Goal: Information Seeking & Learning: Check status

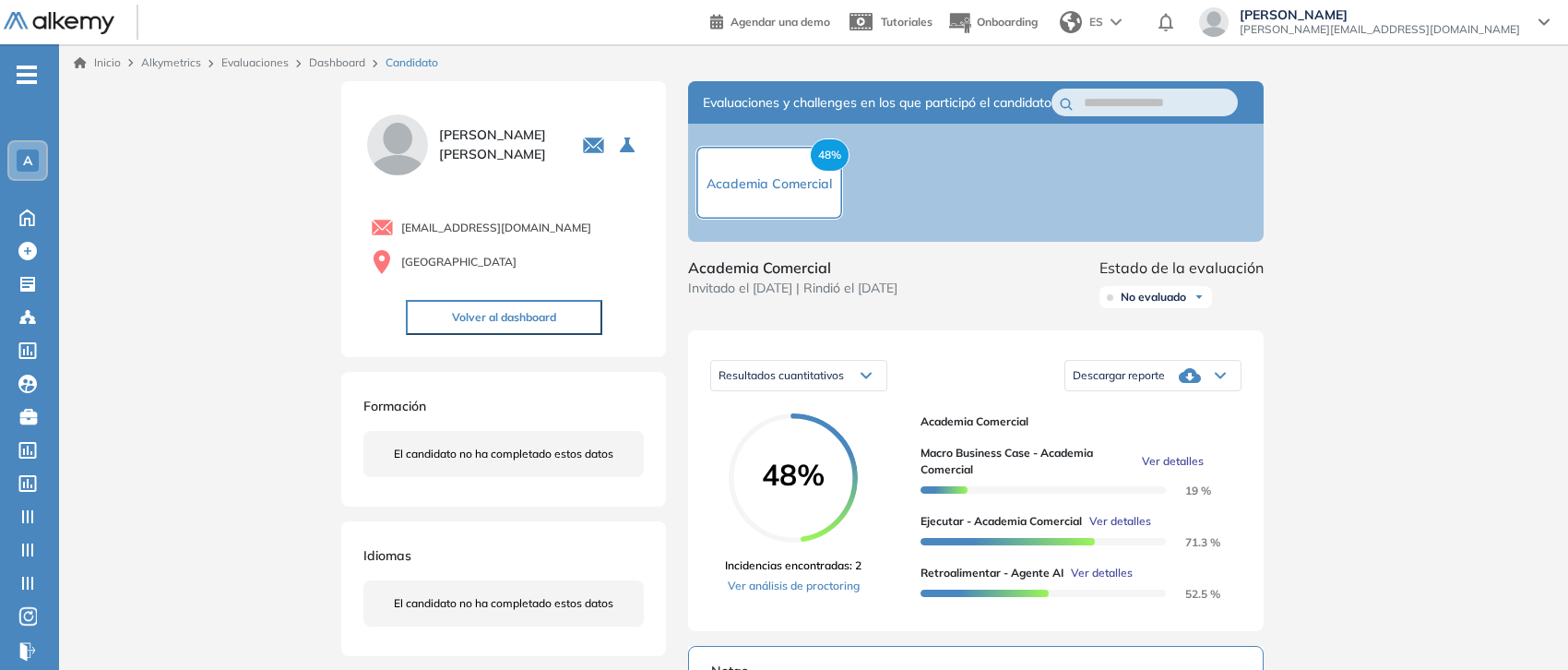
click at [16, 69] on span "-" at bounding box center [26, 72] width 20 height 14
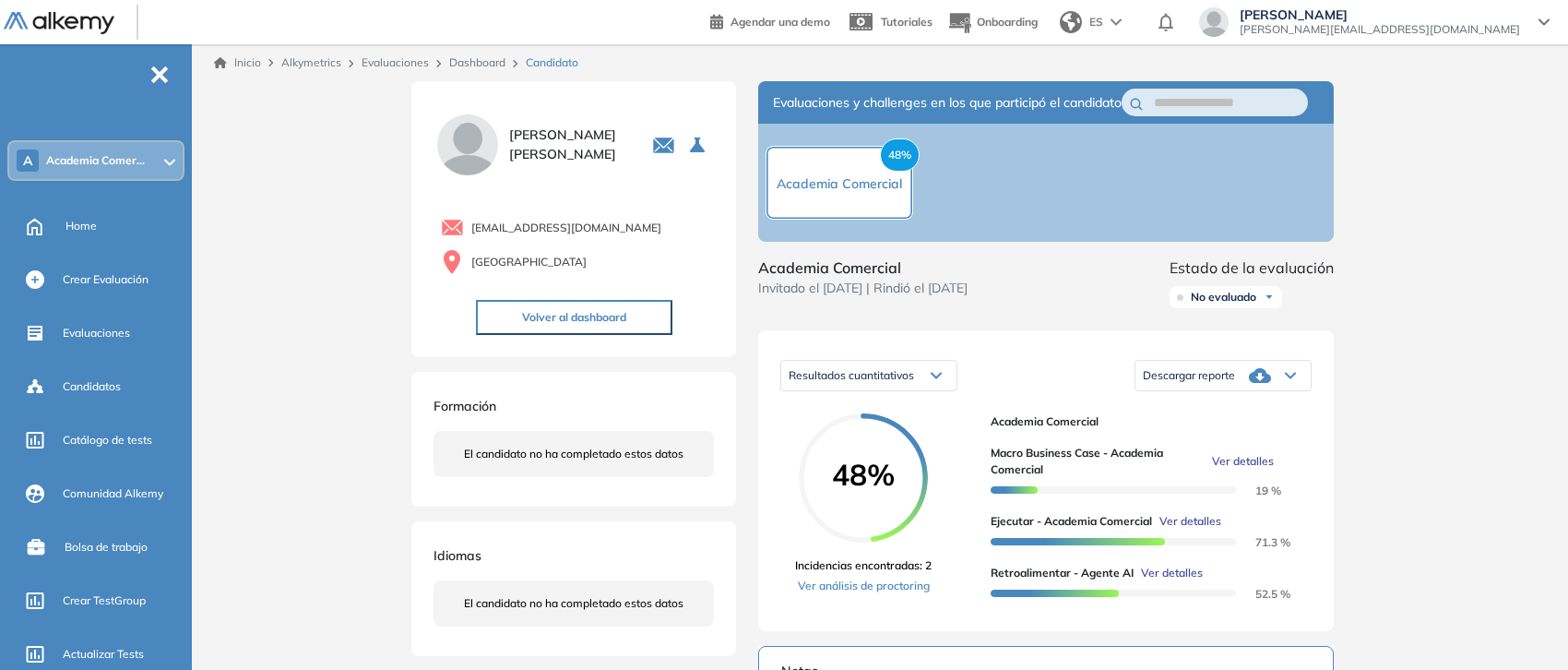
click at [94, 163] on span "Academia Comer..." at bounding box center [95, 160] width 99 height 14
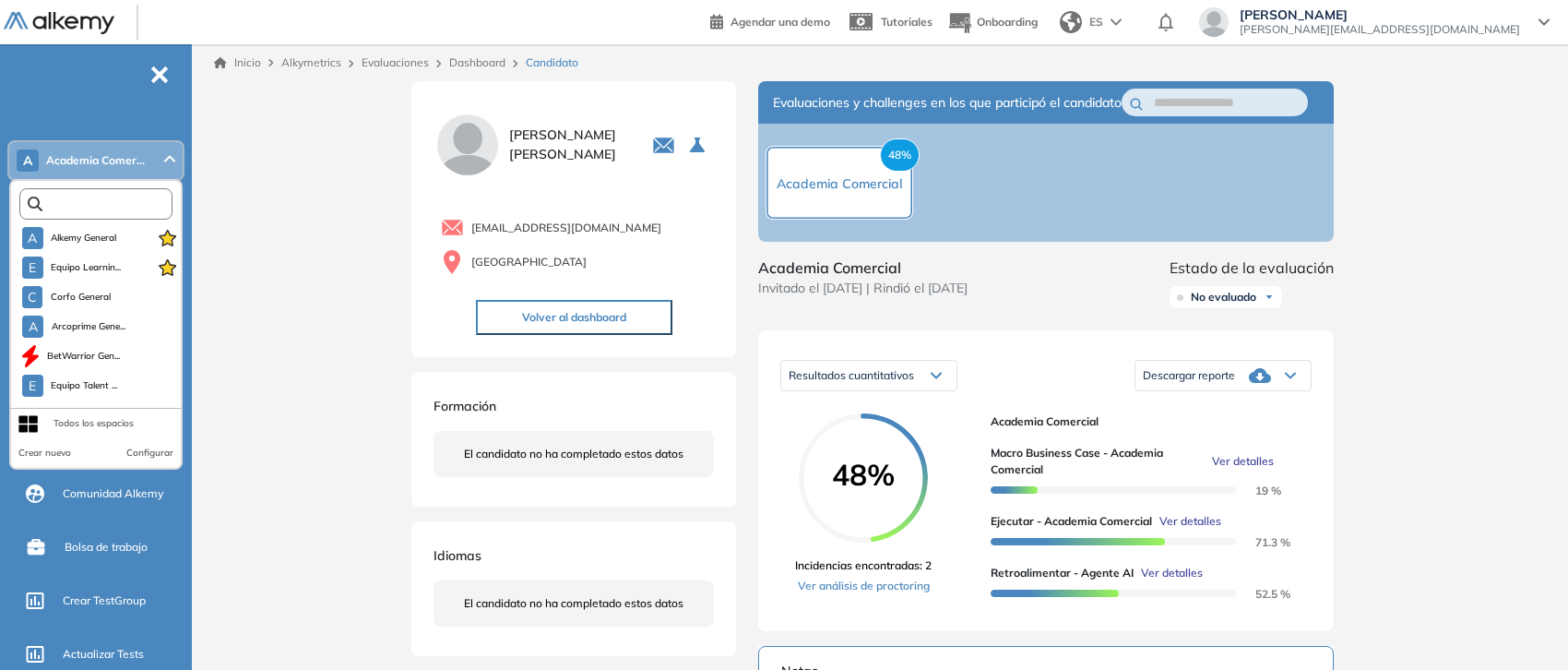
click at [115, 200] on input "text" at bounding box center [100, 204] width 115 height 13
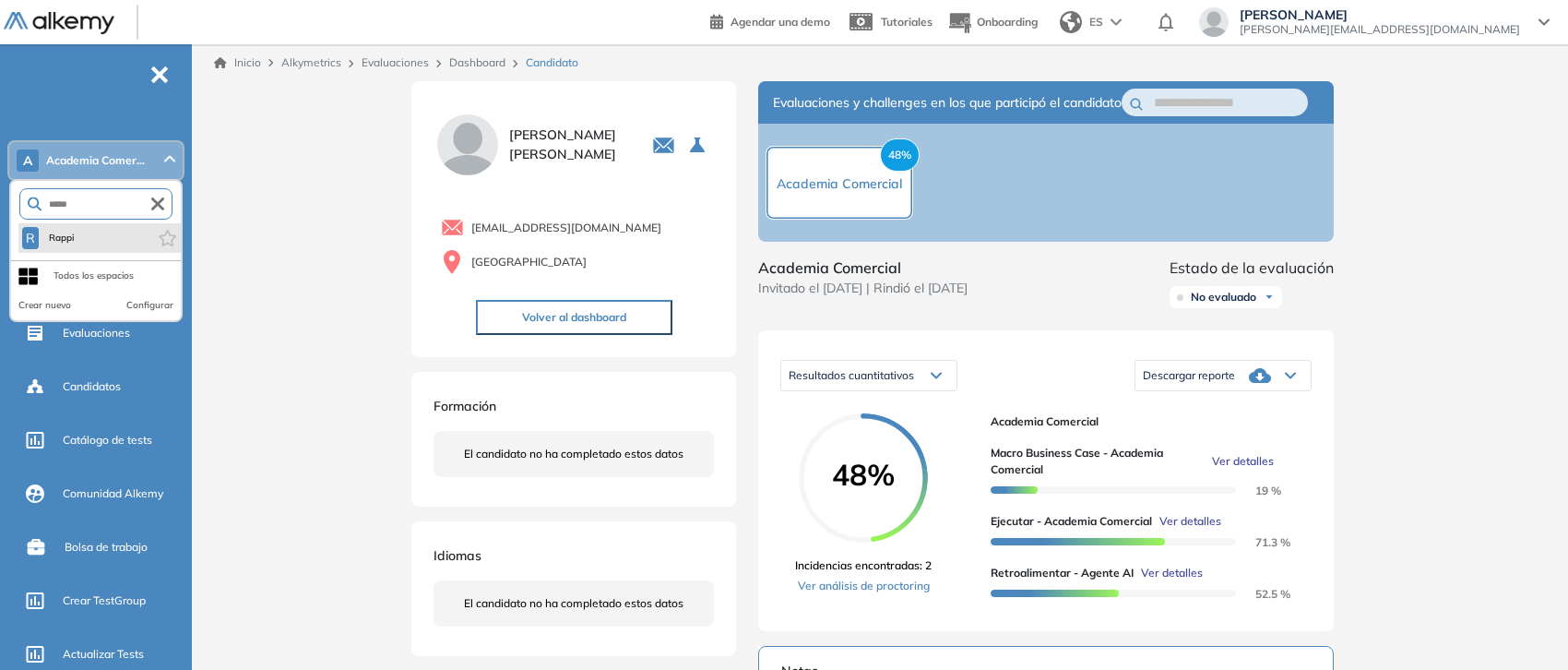
type input "*****"
click at [80, 234] on li "R Rappi" at bounding box center [99, 238] width 162 height 30
click at [65, 235] on span "Rappi" at bounding box center [61, 238] width 31 height 14
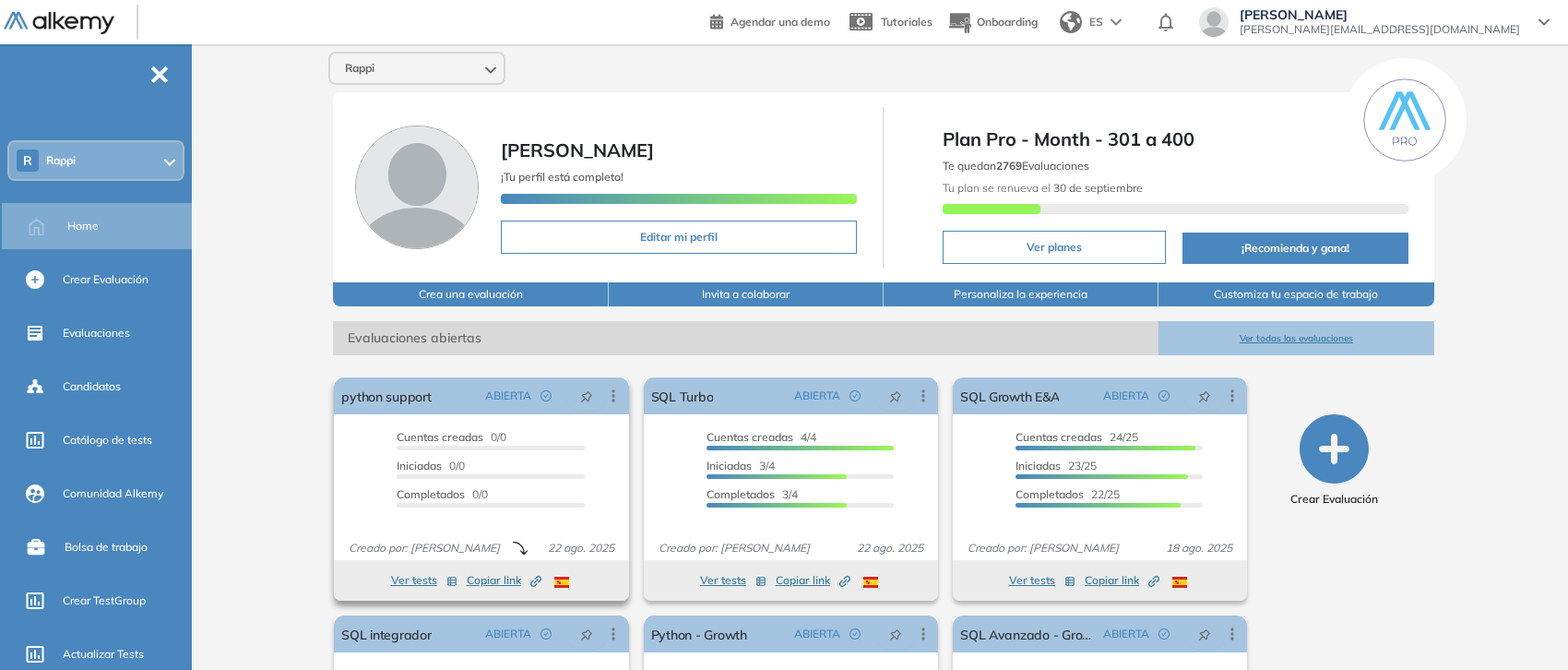
scroll to position [189, 0]
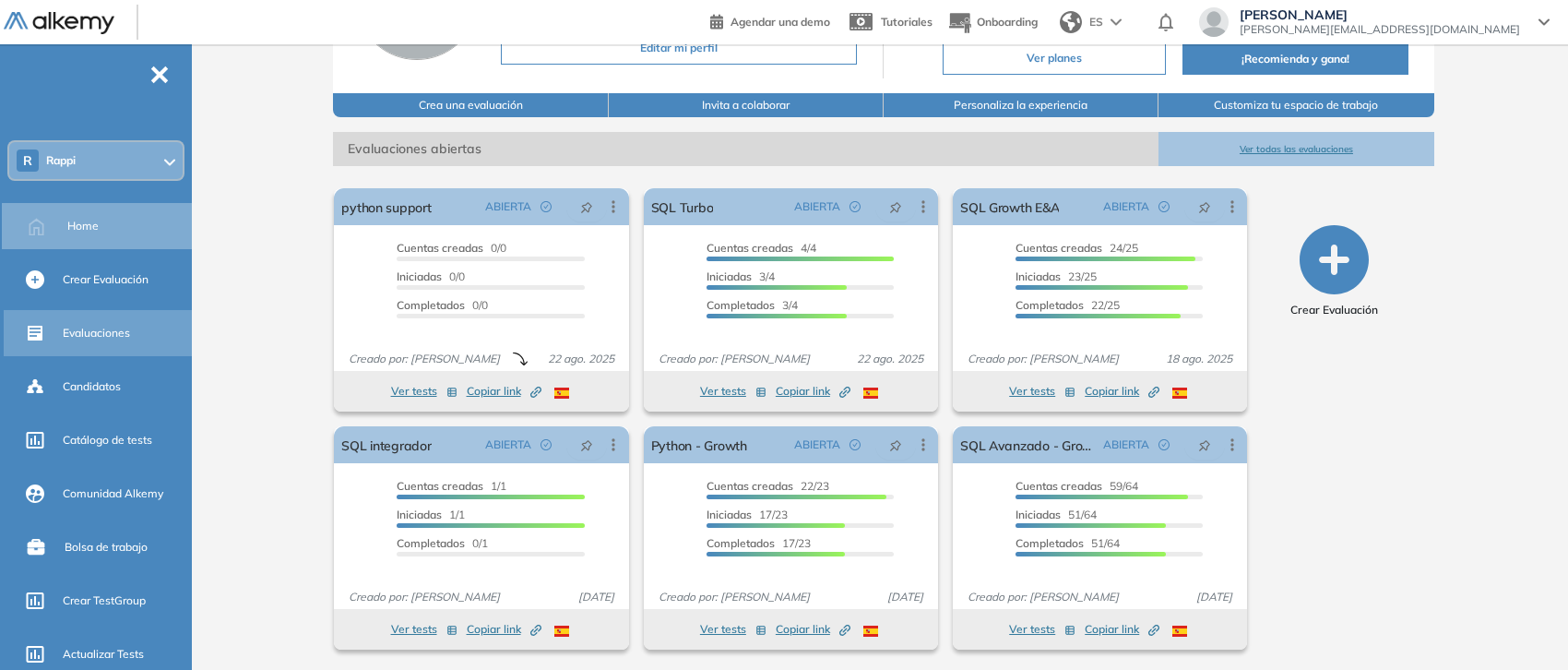
click at [102, 337] on span "Evaluaciones" at bounding box center [96, 333] width 67 height 16
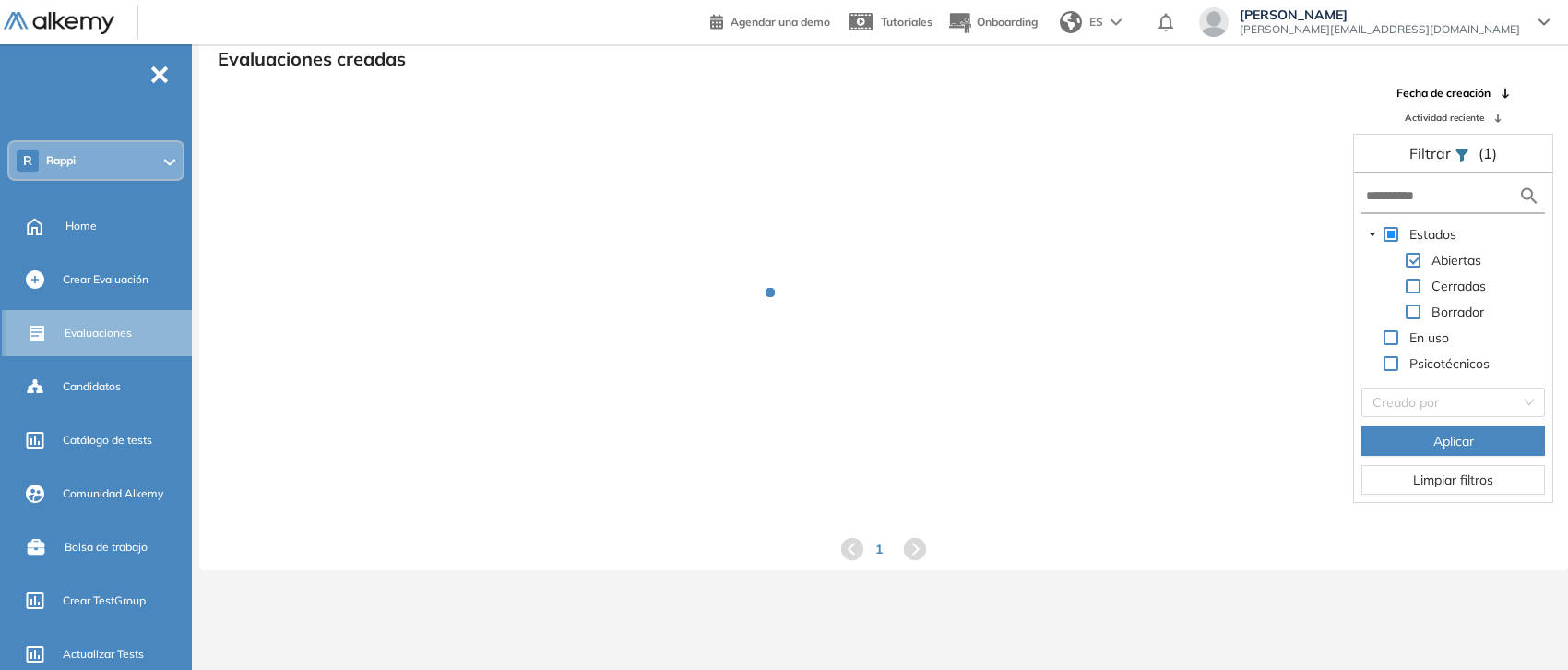
scroll to position [43, 0]
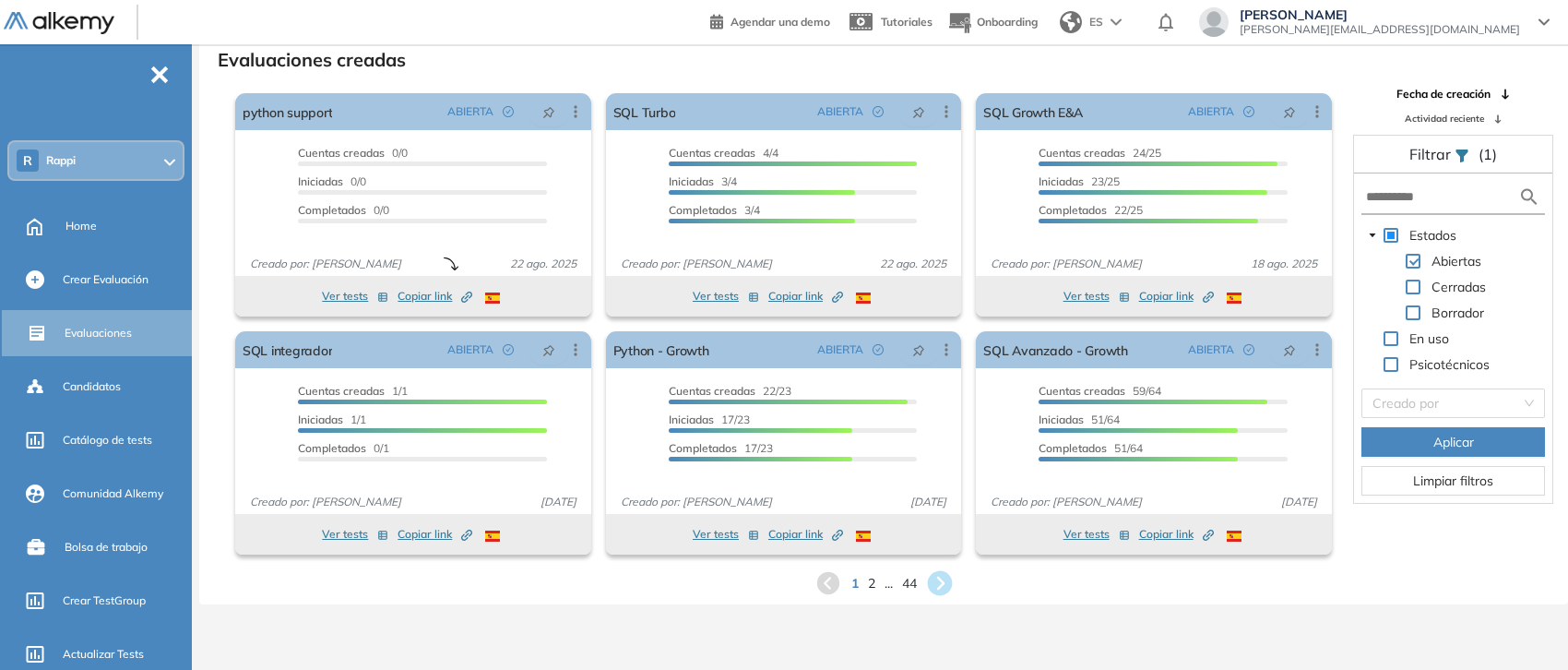
click at [939, 587] on icon at bounding box center [940, 584] width 31 height 31
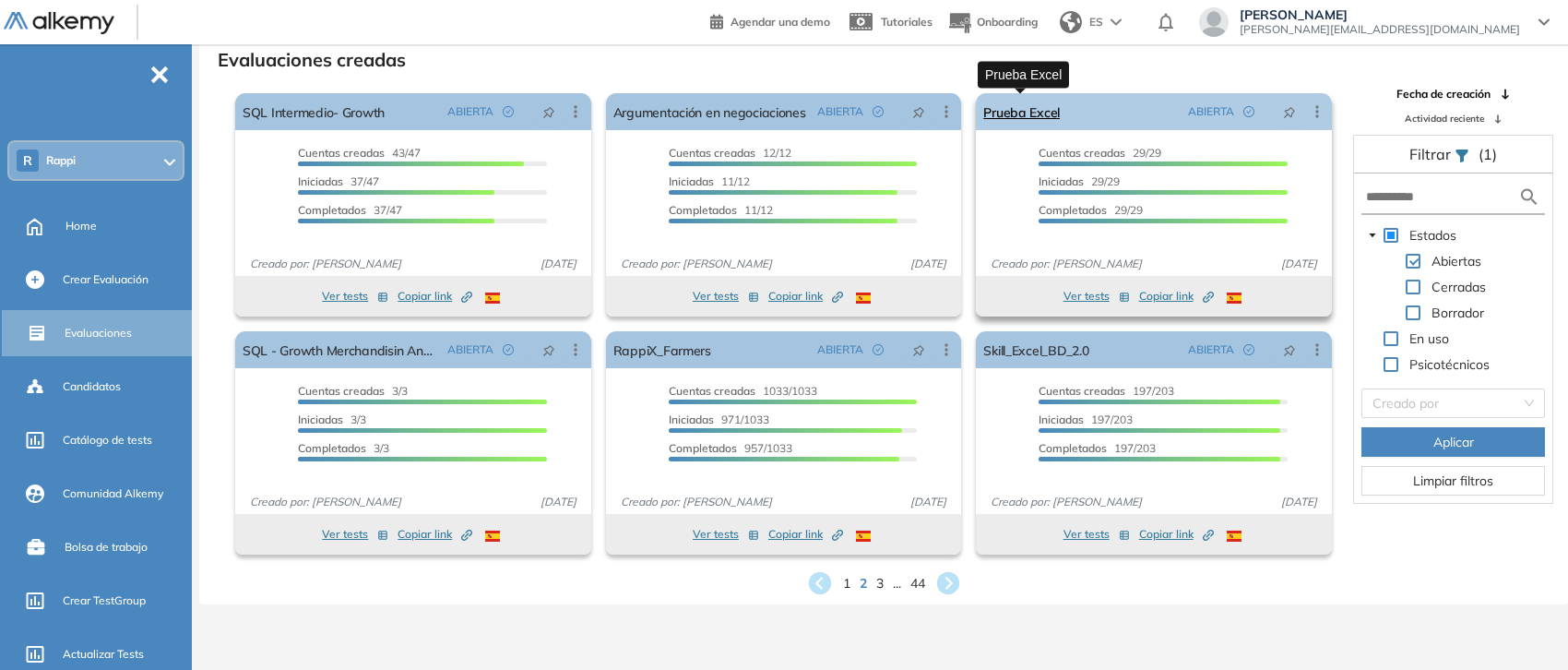
click at [1035, 111] on link "Prueba Excel" at bounding box center [1021, 111] width 77 height 37
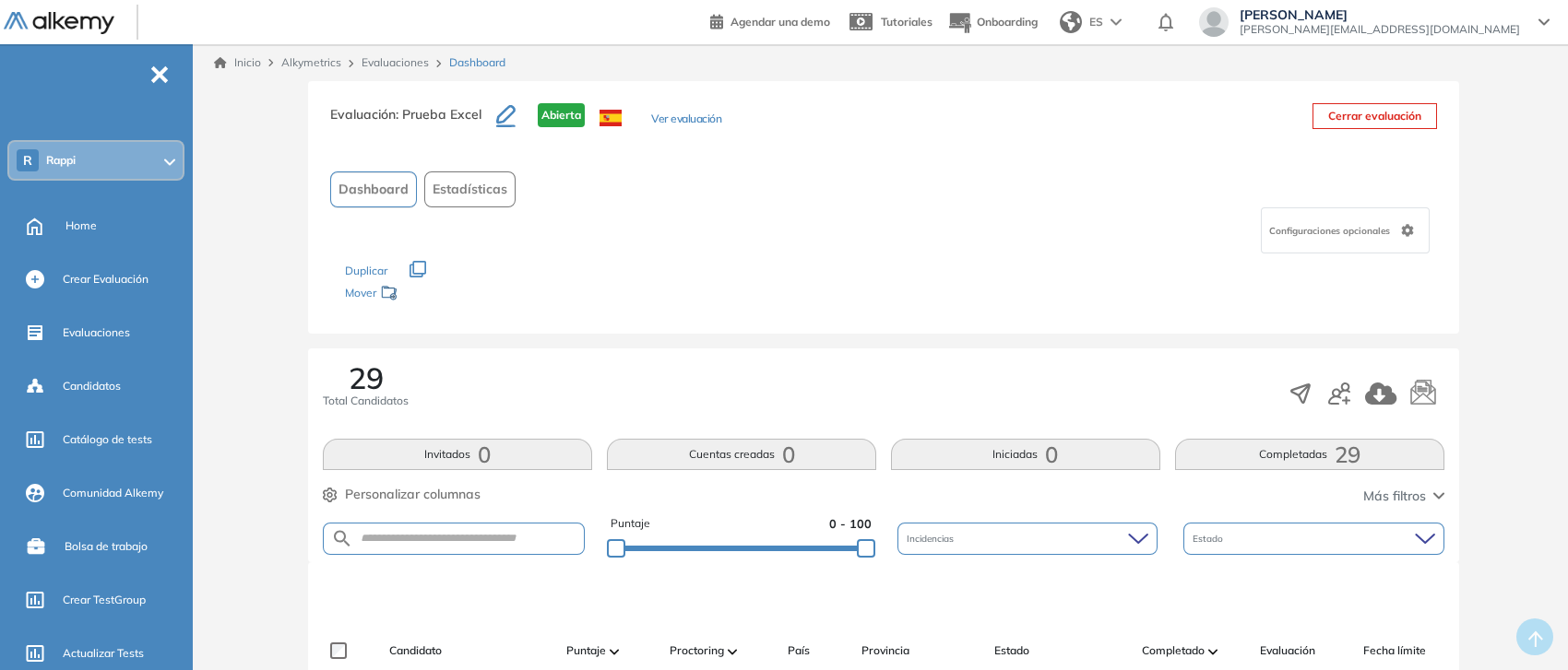
click at [687, 112] on button "Ver evaluación" at bounding box center [686, 121] width 70 height 19
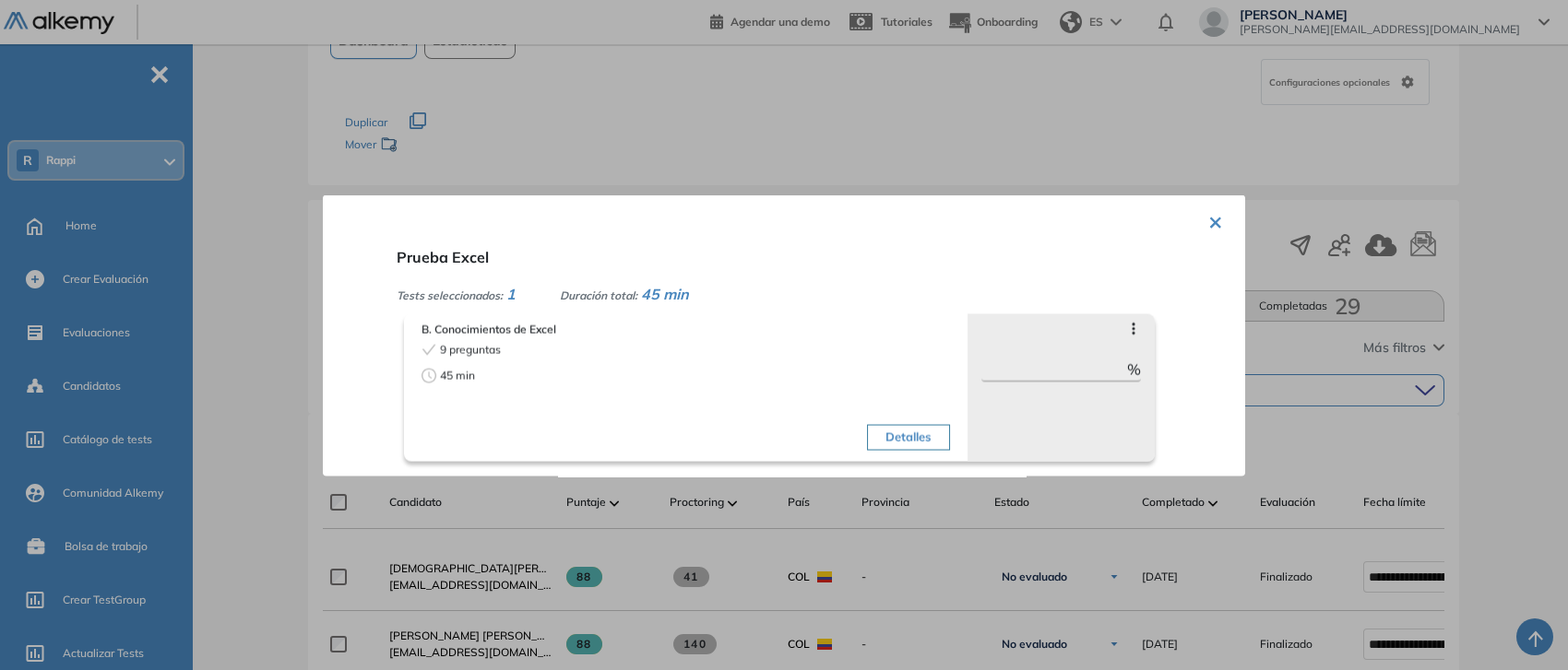
scroll to position [149, 0]
click at [920, 433] on button "Detalles" at bounding box center [908, 436] width 82 height 26
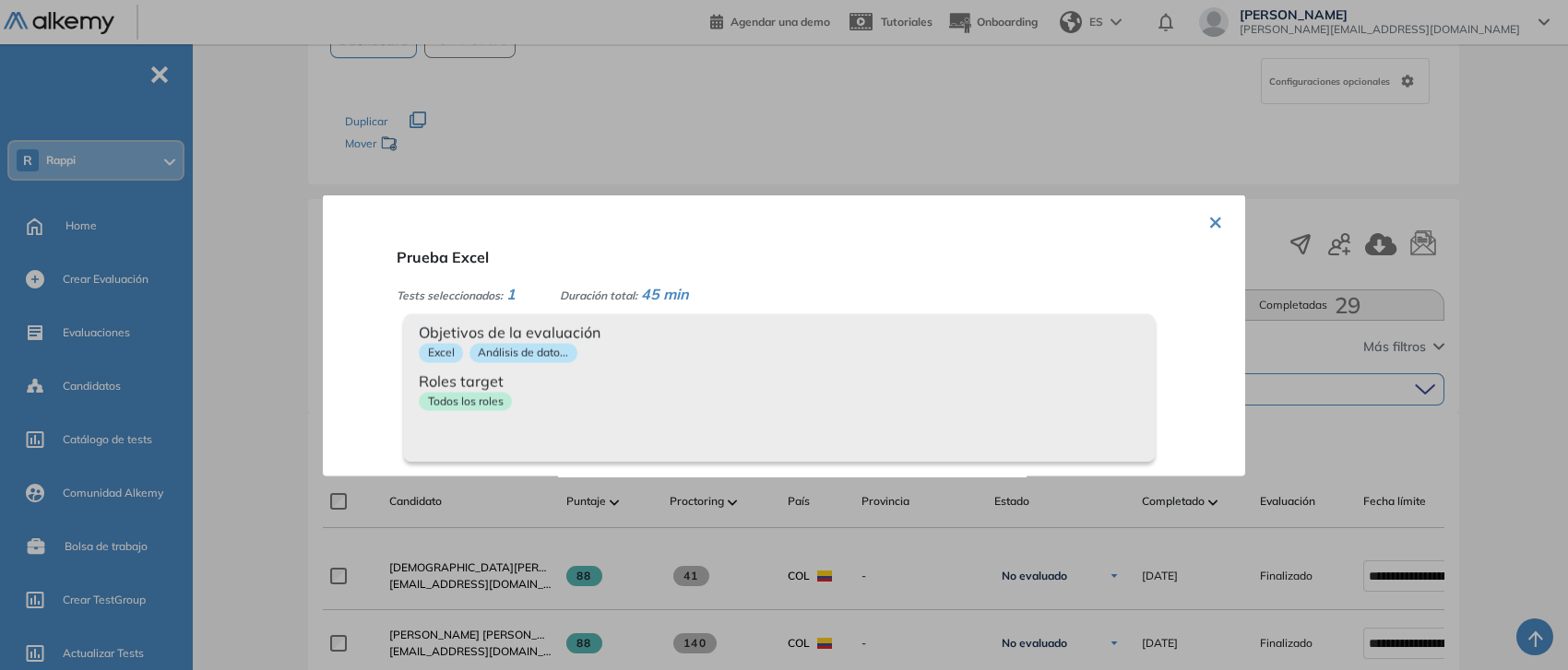
click at [1215, 224] on button "×" at bounding box center [1215, 220] width 14 height 36
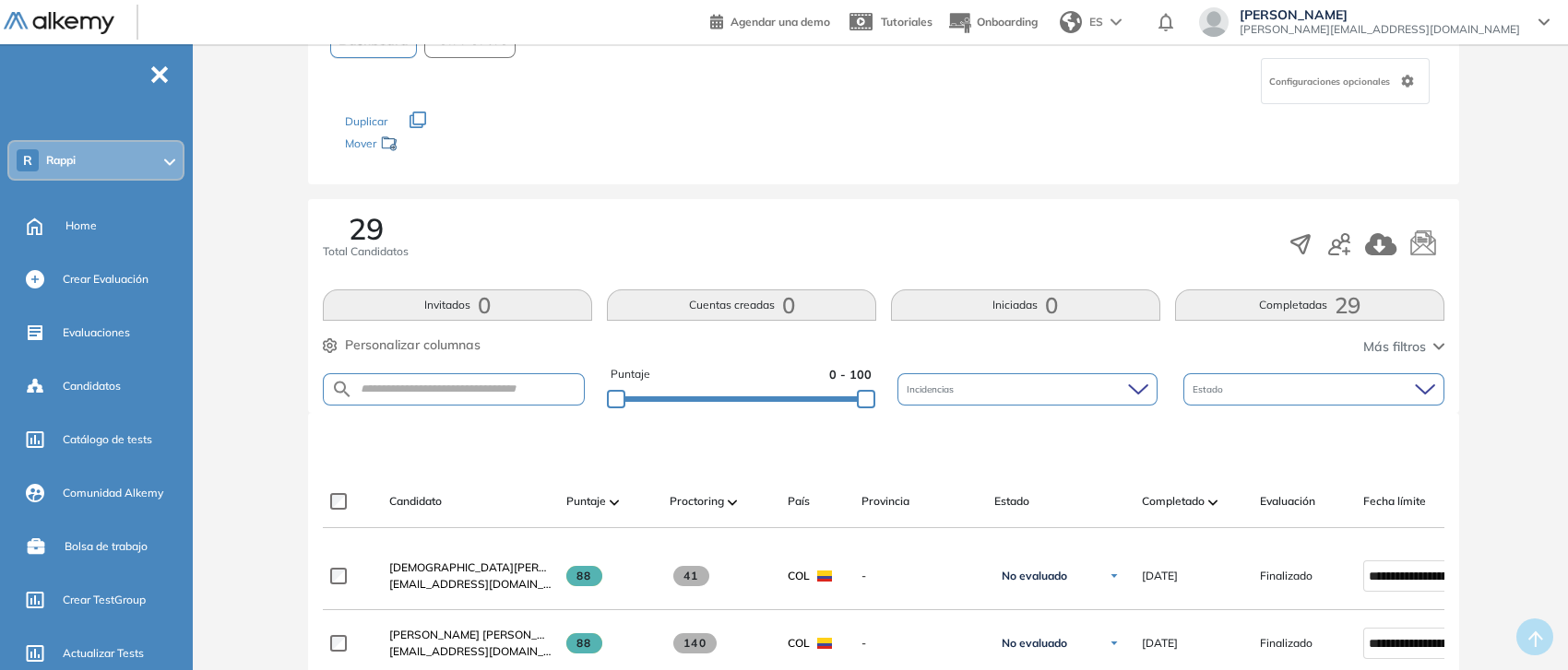
scroll to position [0, 0]
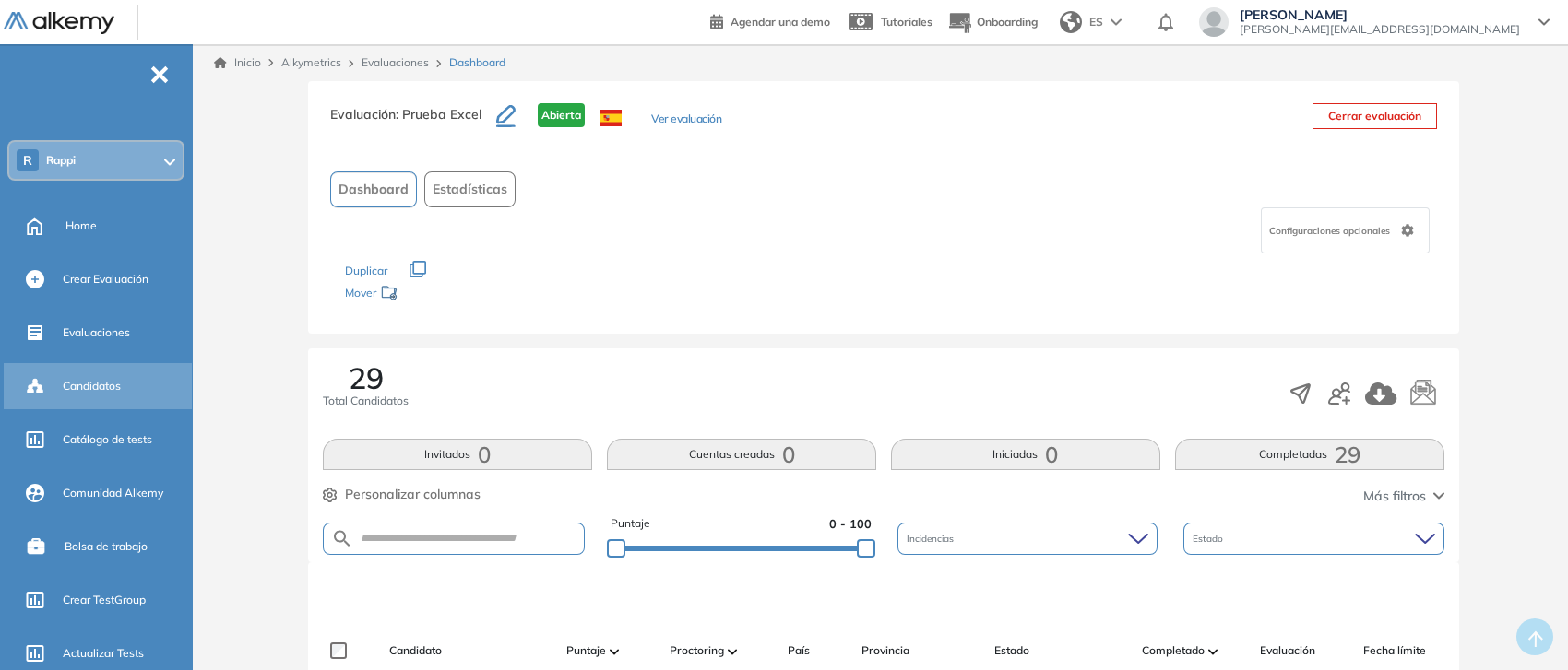
click at [118, 375] on div "Candidatos" at bounding box center [125, 386] width 125 height 32
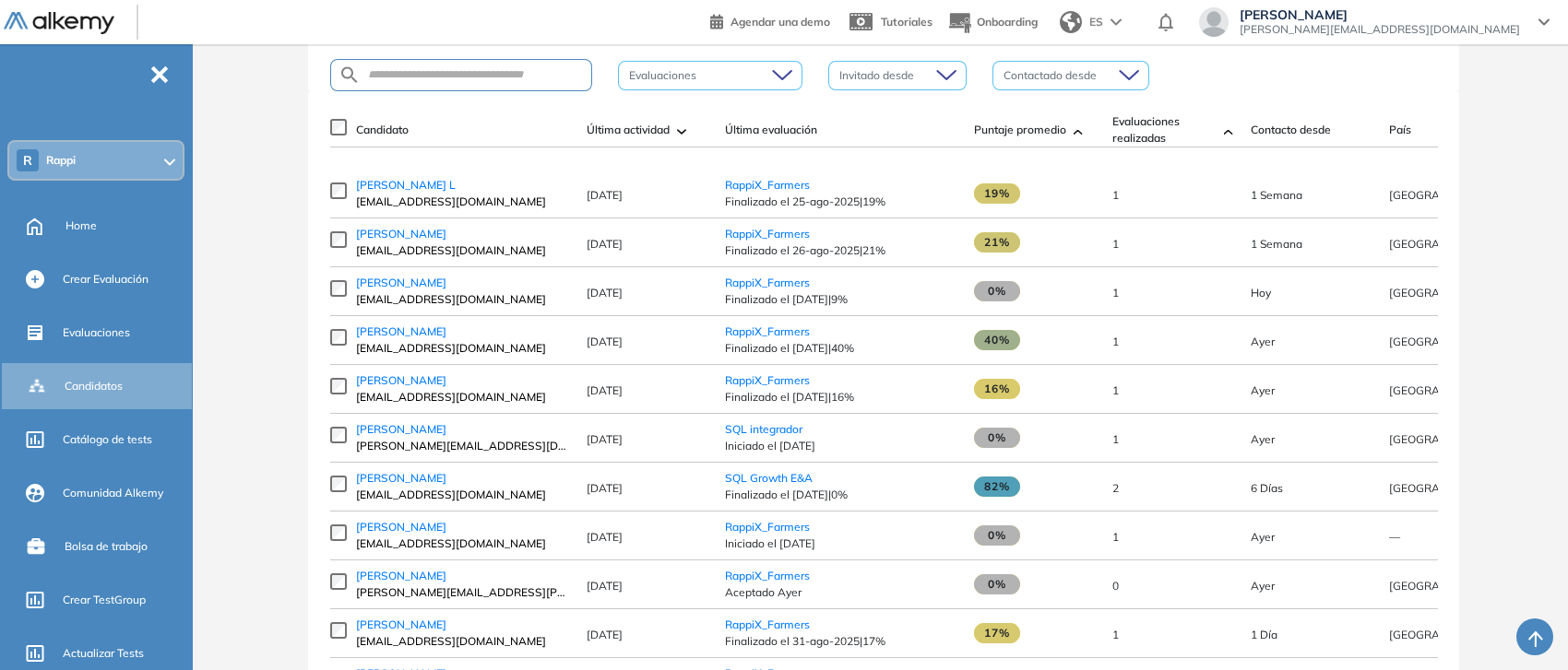
scroll to position [244, 0]
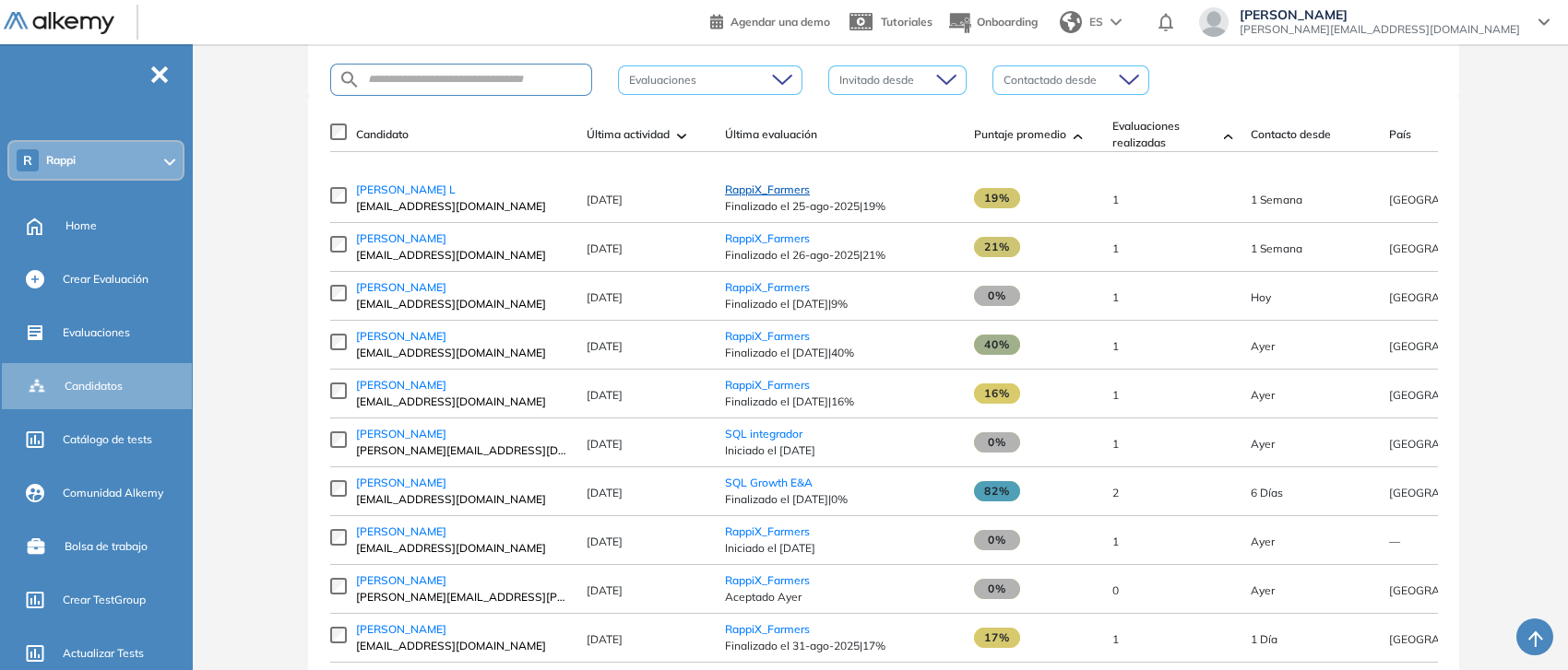
click at [755, 196] on span "RappiX_Farmers" at bounding box center [767, 190] width 85 height 13
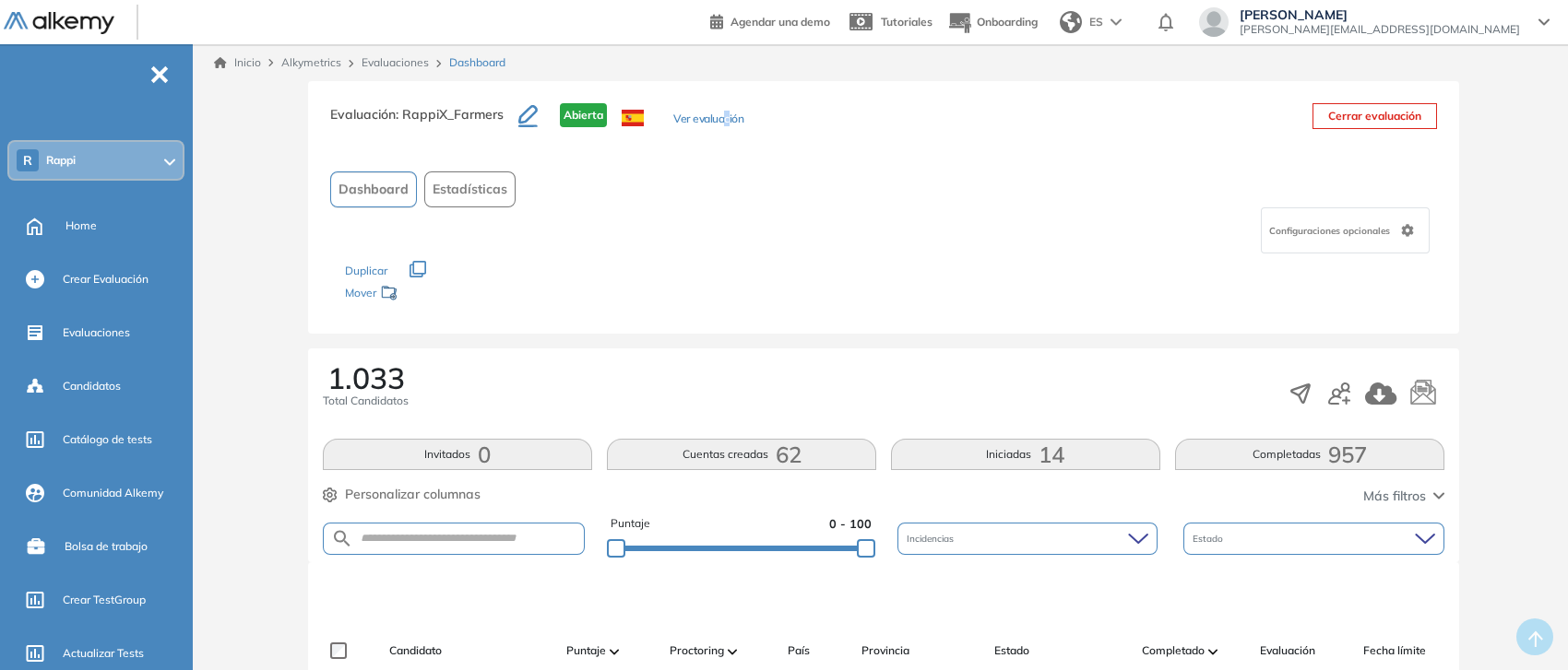
drag, startPoint x: 729, startPoint y: 108, endPoint x: 725, endPoint y: 122, distance: 14.6
click at [725, 122] on div "Evaluación : RappiX_Farmers Abierta Ver evaluación" at bounding box center [536, 126] width 413 height 46
click at [725, 122] on button "Ver evaluación" at bounding box center [708, 121] width 70 height 19
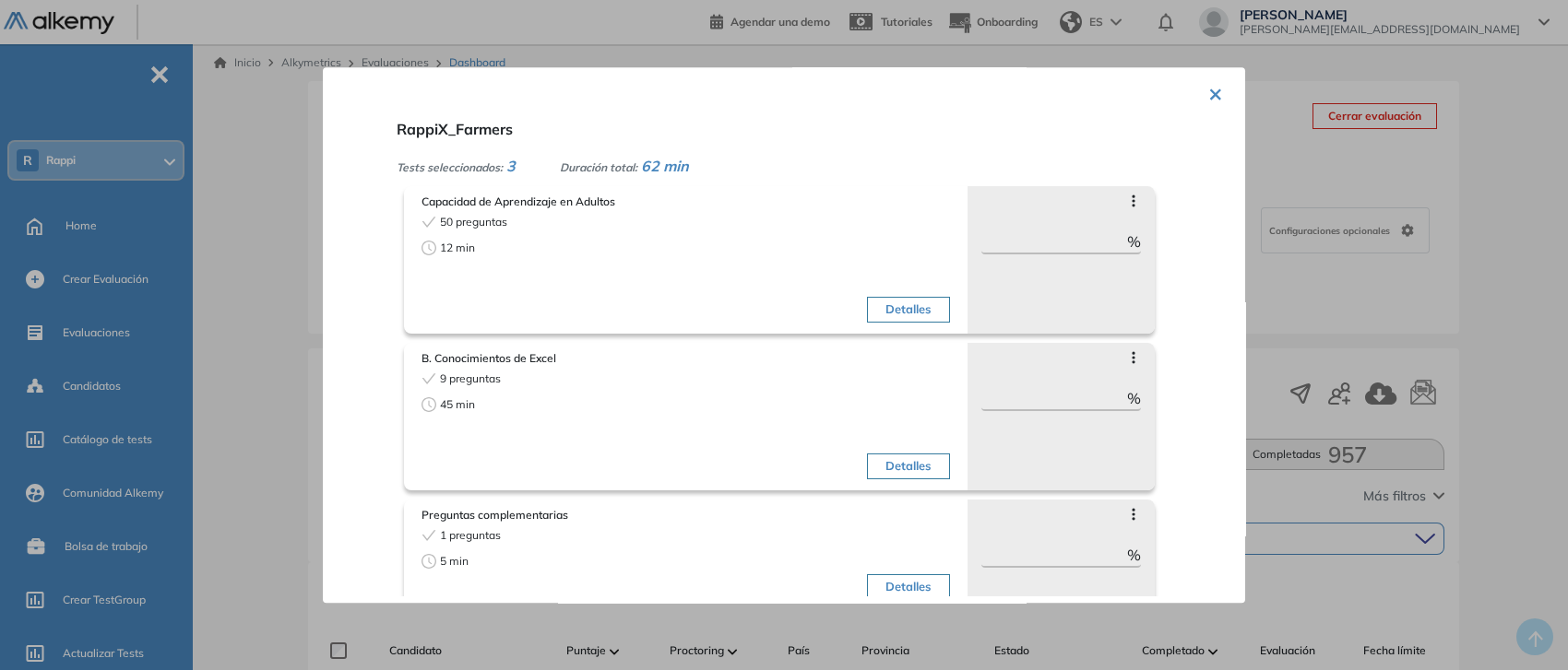
click at [293, 330] on div at bounding box center [784, 335] width 1568 height 670
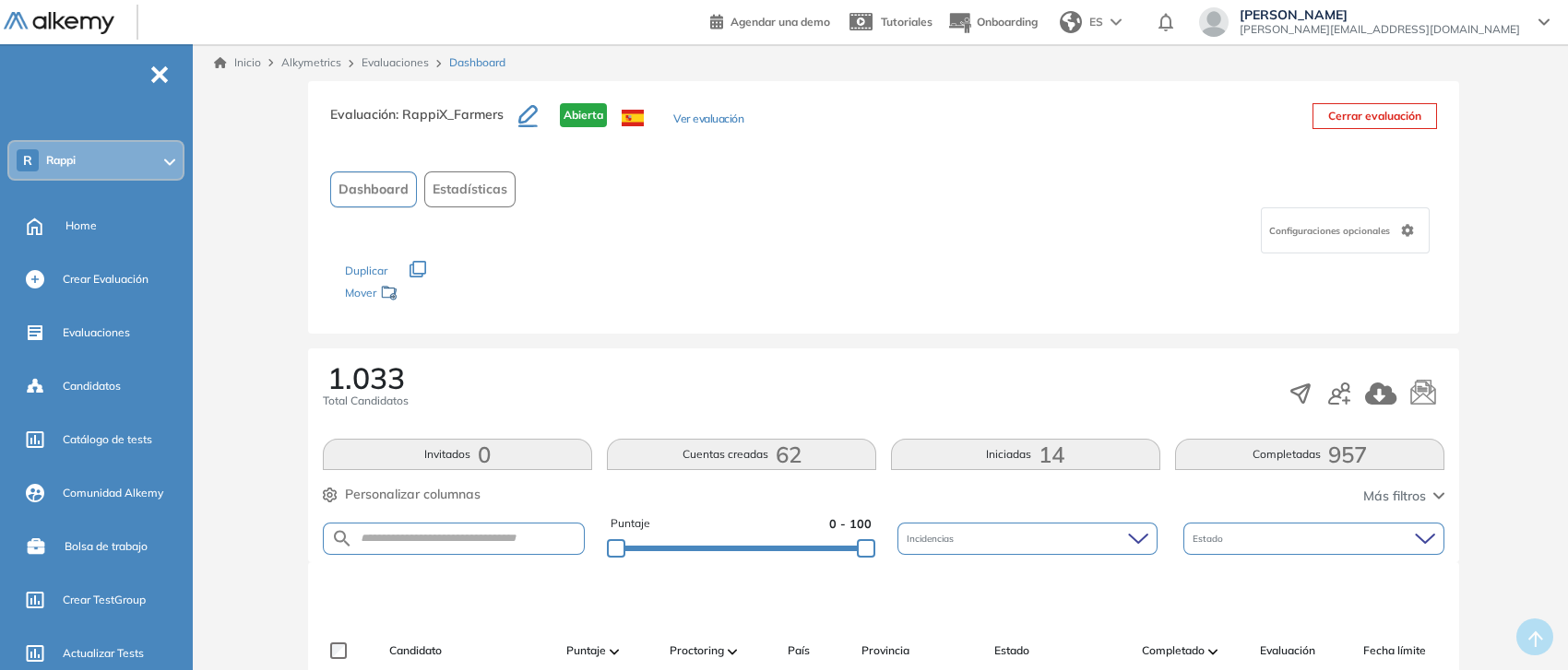
click at [478, 199] on button "Estadísticas" at bounding box center [469, 190] width 91 height 36
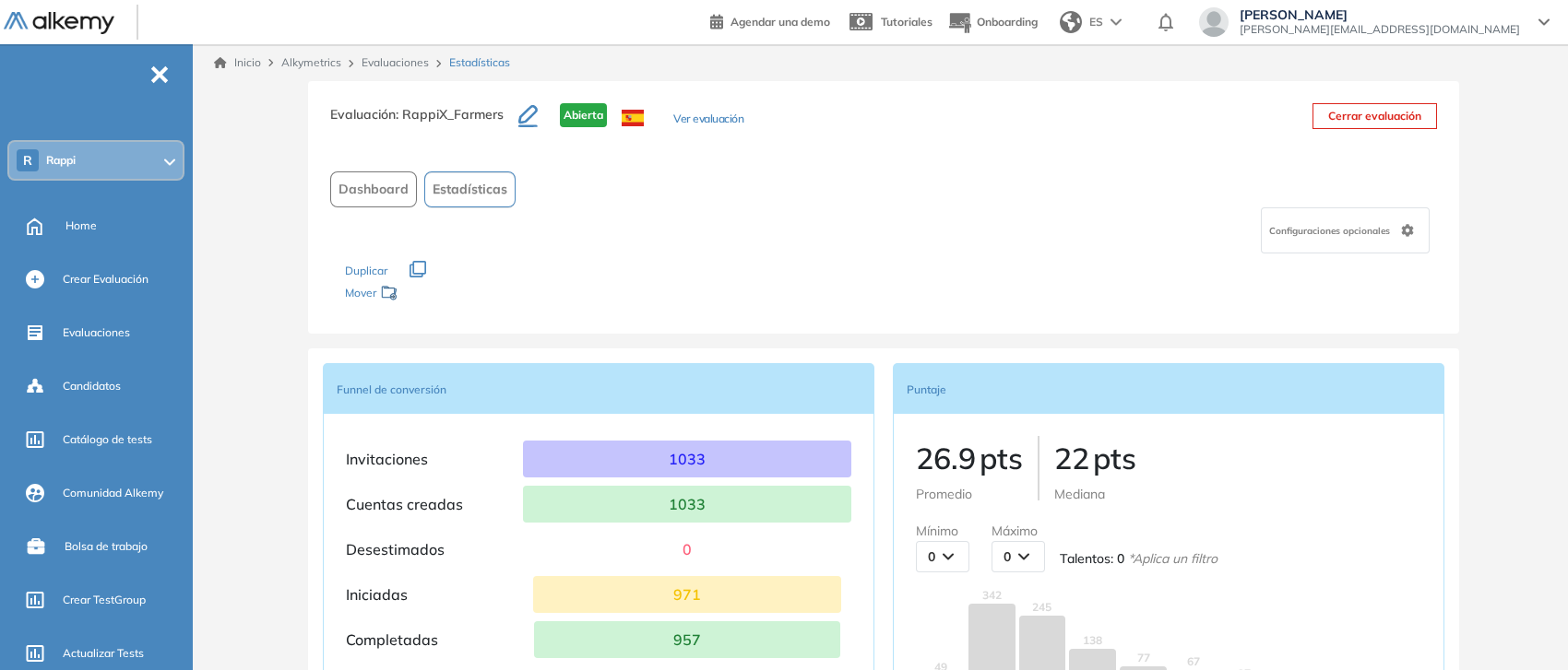
click at [379, 200] on button "Dashboard" at bounding box center [374, 190] width 86 height 36
click at [375, 187] on span "Dashboard" at bounding box center [373, 190] width 70 height 19
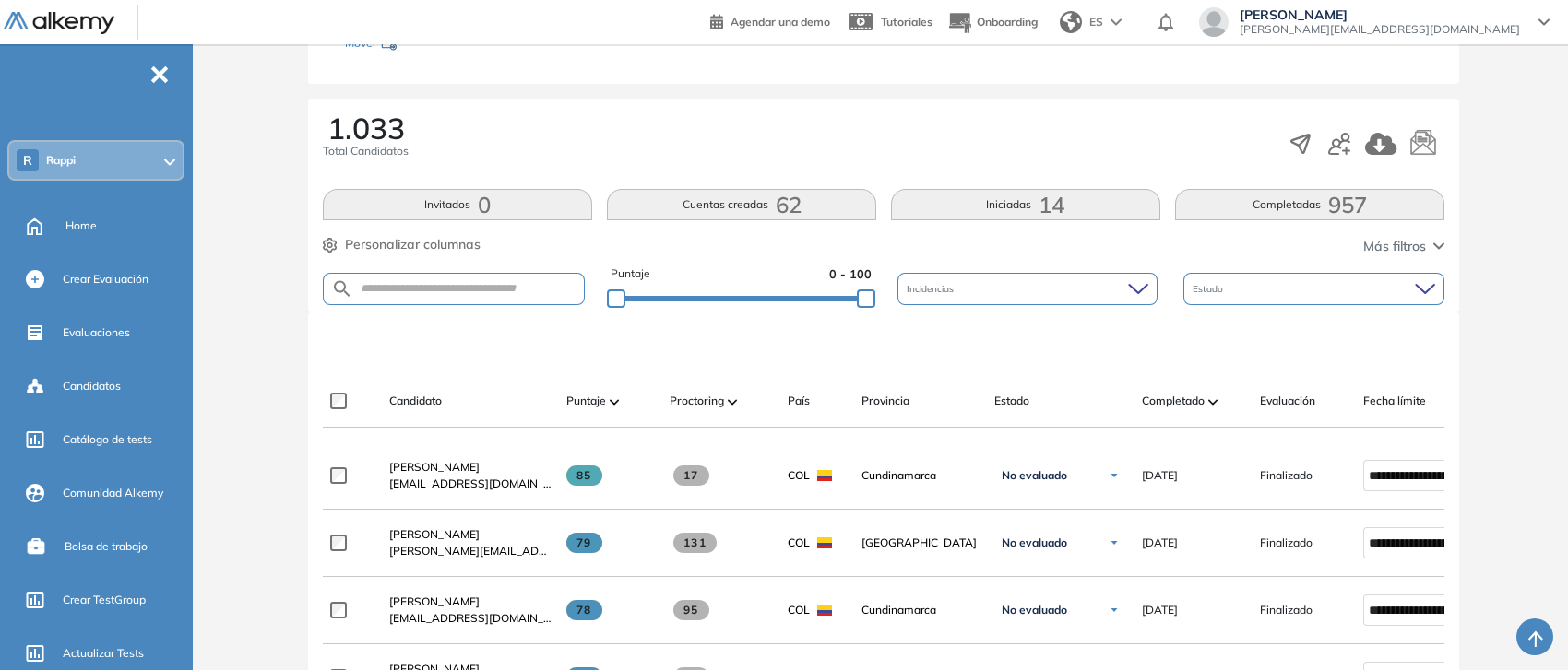
scroll to position [251, 0]
click at [596, 401] on span "Puntaje" at bounding box center [585, 399] width 39 height 16
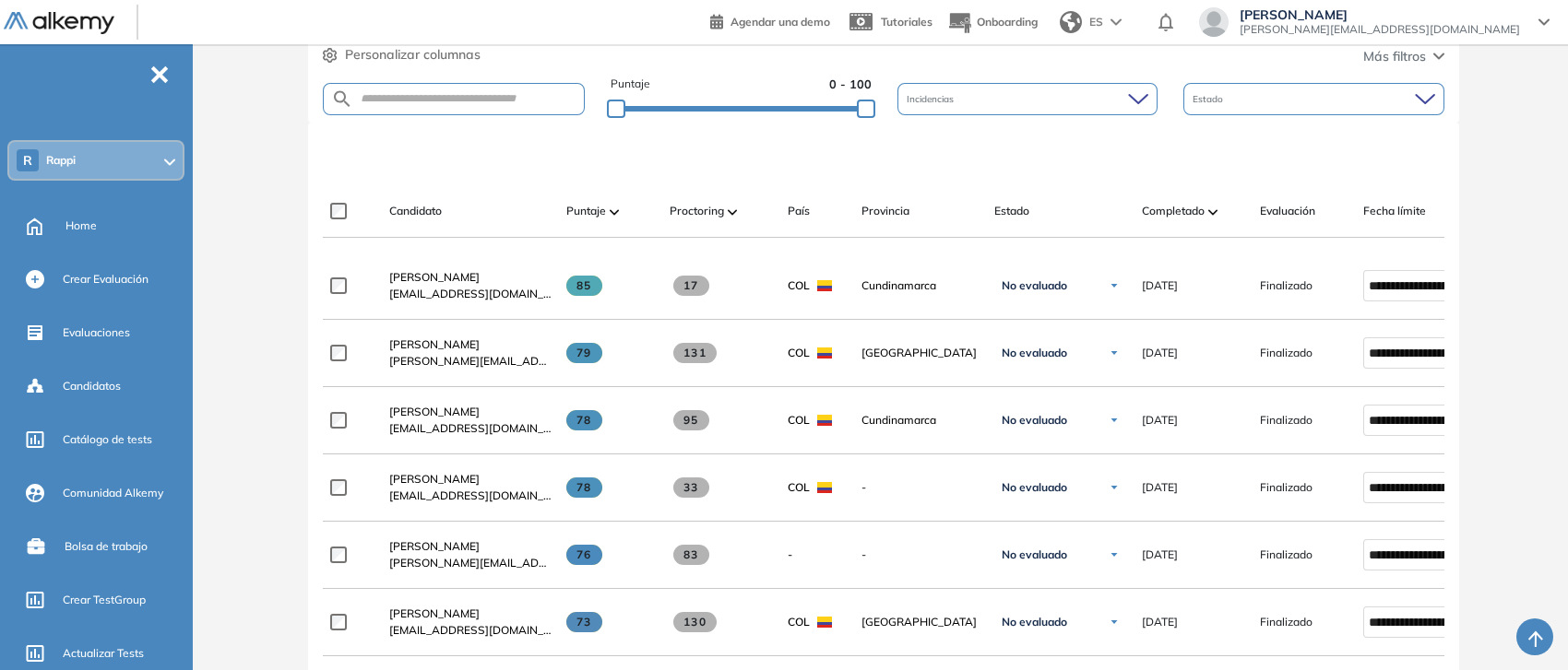
scroll to position [441, 0]
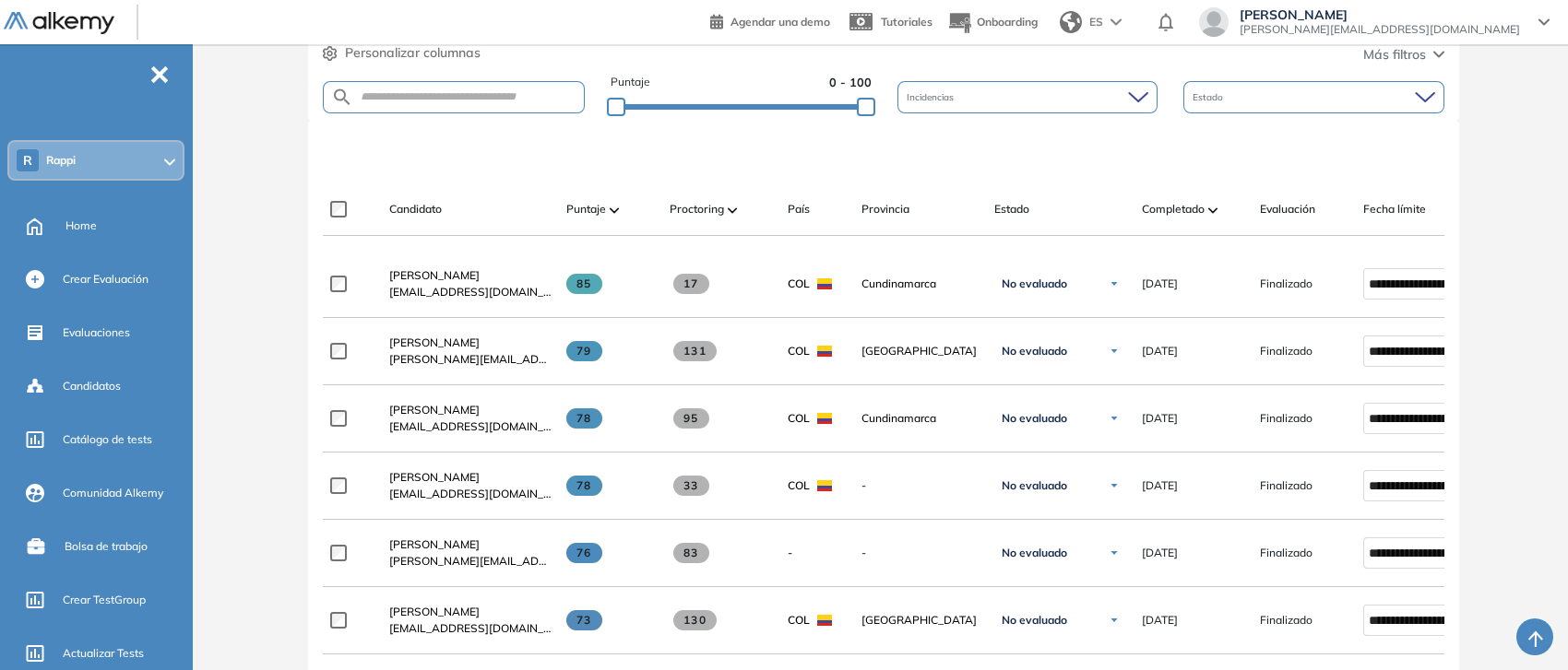
click at [616, 208] on img at bounding box center [614, 211] width 10 height 6
click at [602, 209] on span "Puntaje" at bounding box center [585, 209] width 39 height 16
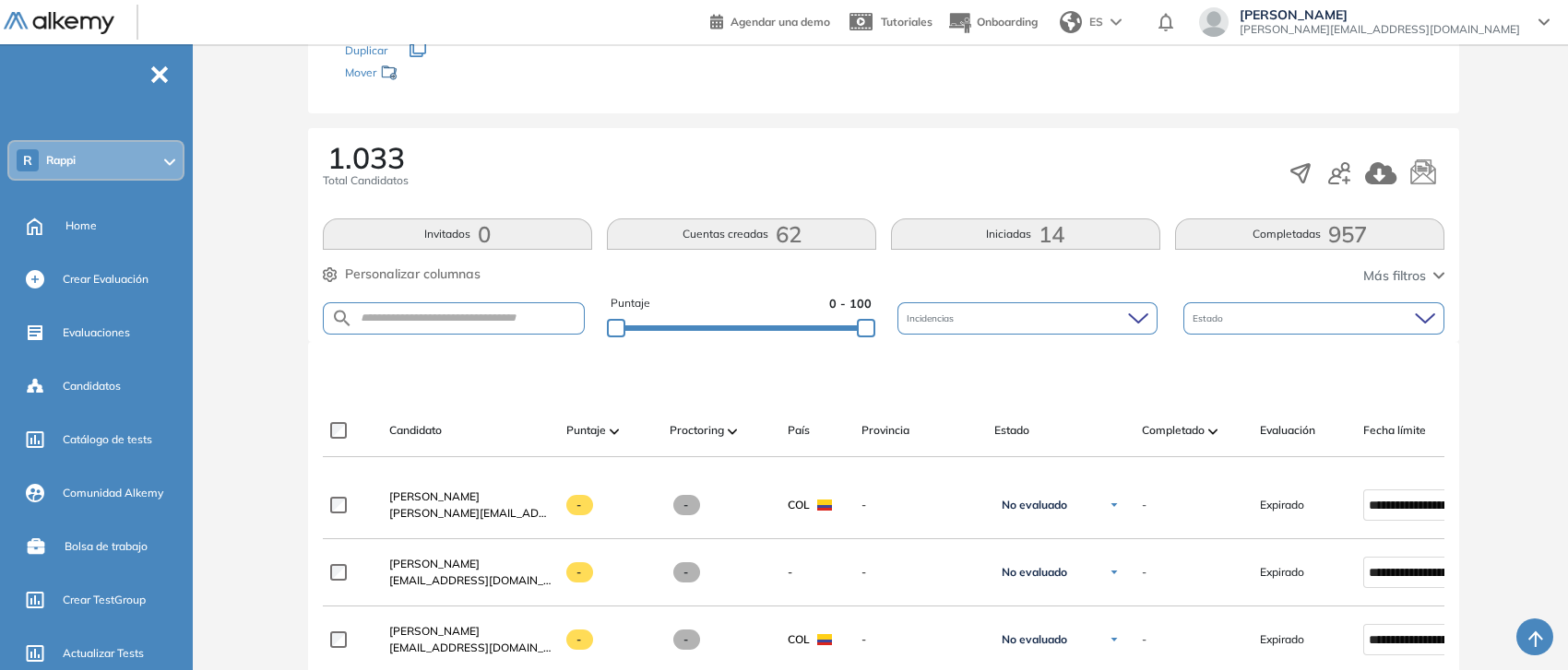
scroll to position [218, 0]
click at [1241, 232] on button "Completadas 957" at bounding box center [1309, 235] width 269 height 32
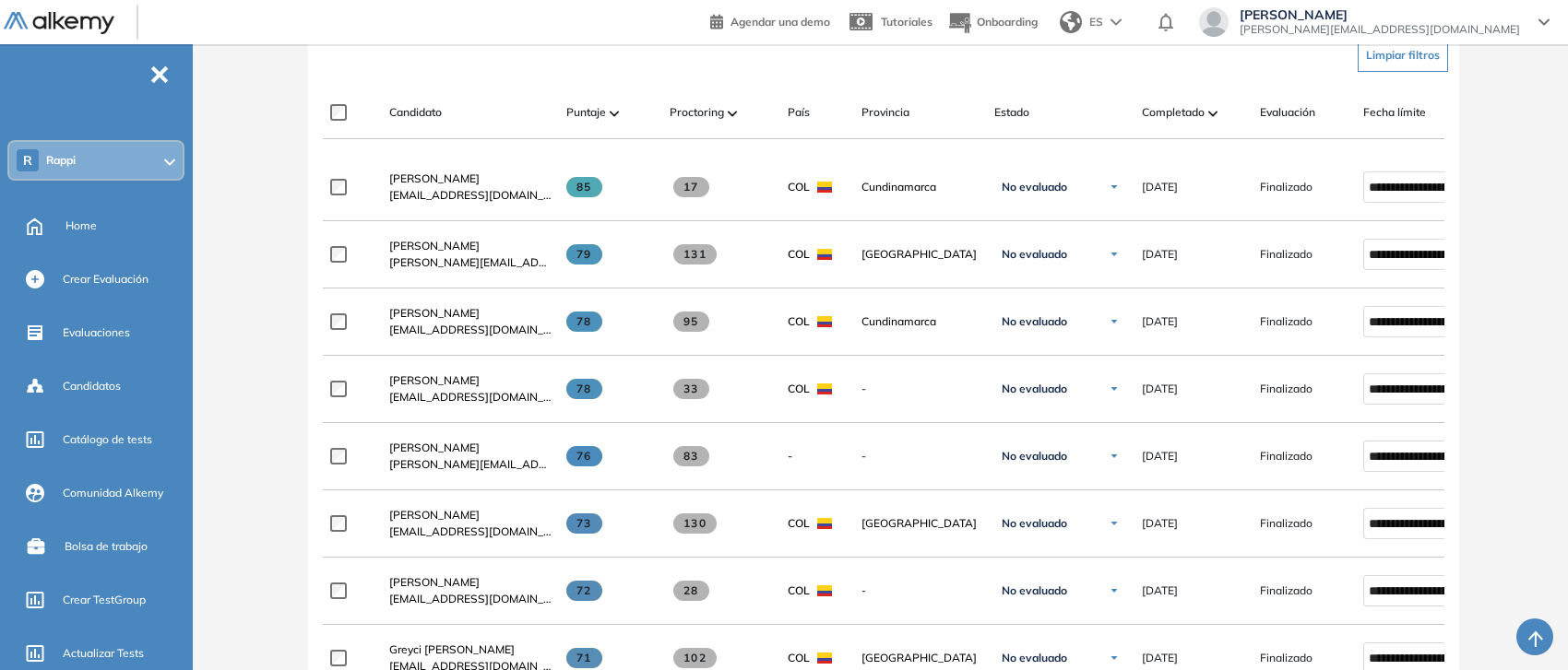
scroll to position [540, 0]
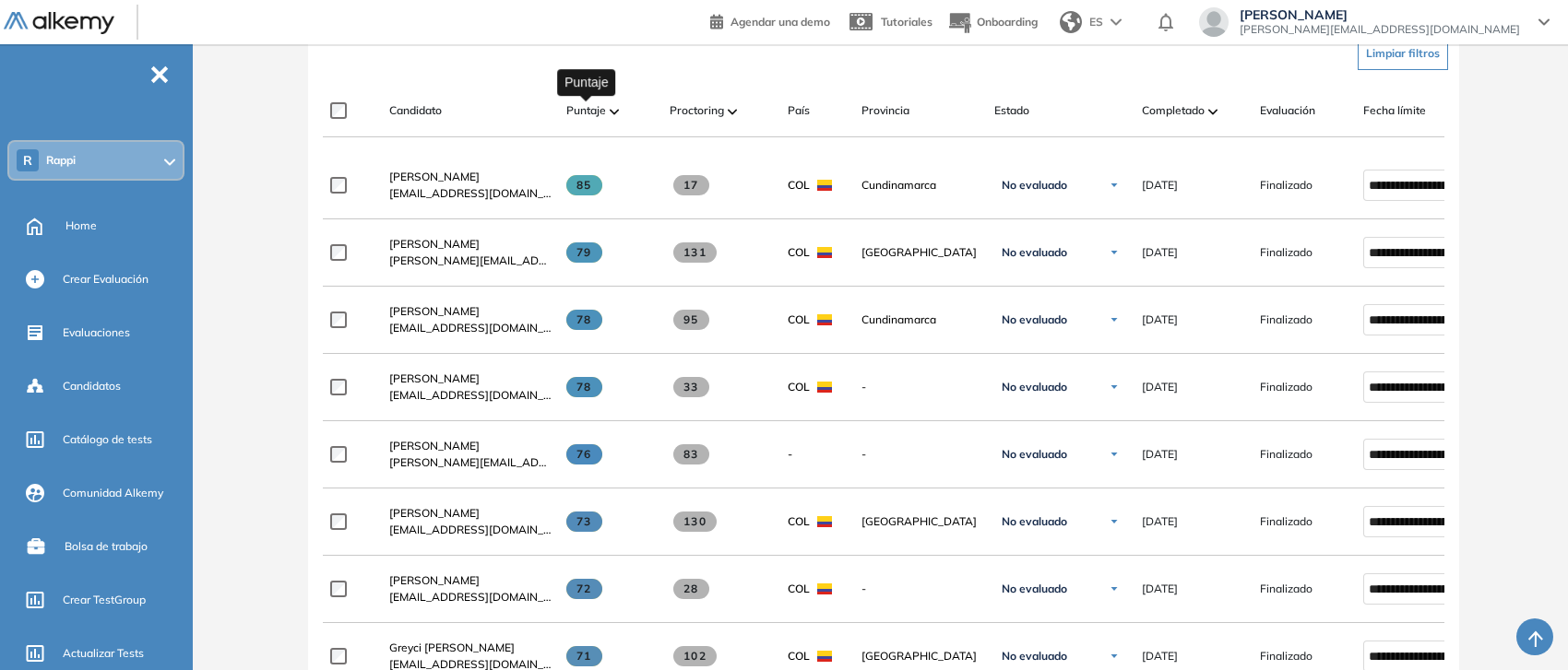
click at [602, 113] on span "Puntaje" at bounding box center [585, 110] width 39 height 16
click at [611, 111] on img at bounding box center [614, 112] width 10 height 6
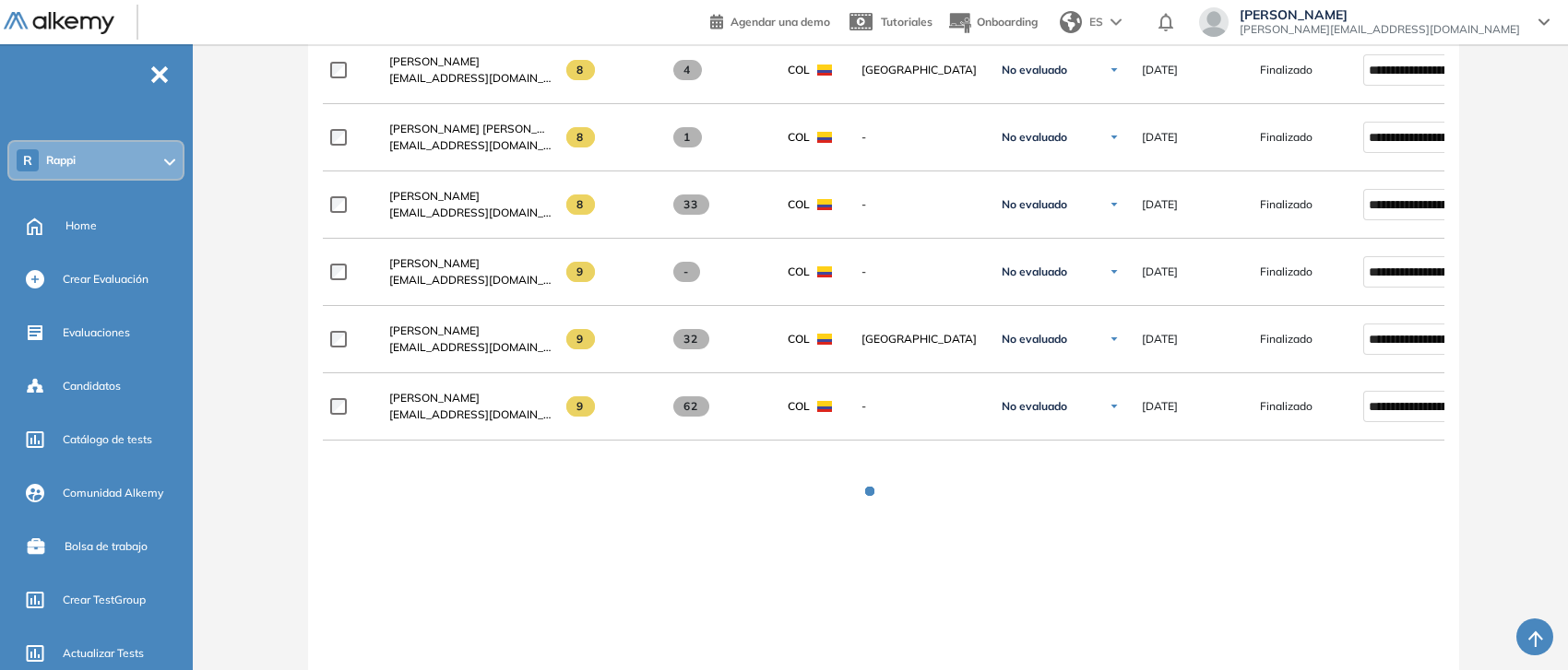
scroll to position [2410, 0]
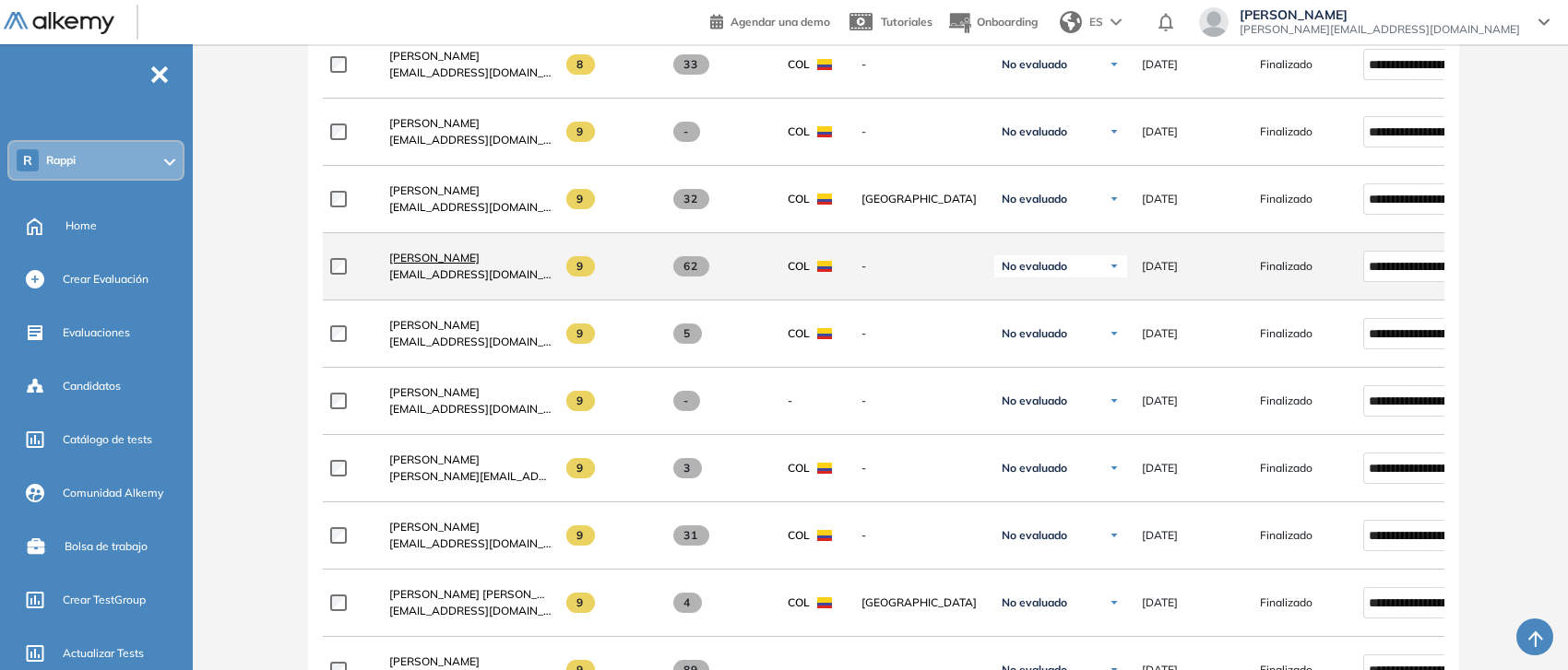
click at [454, 255] on span "[PERSON_NAME]" at bounding box center [434, 257] width 90 height 13
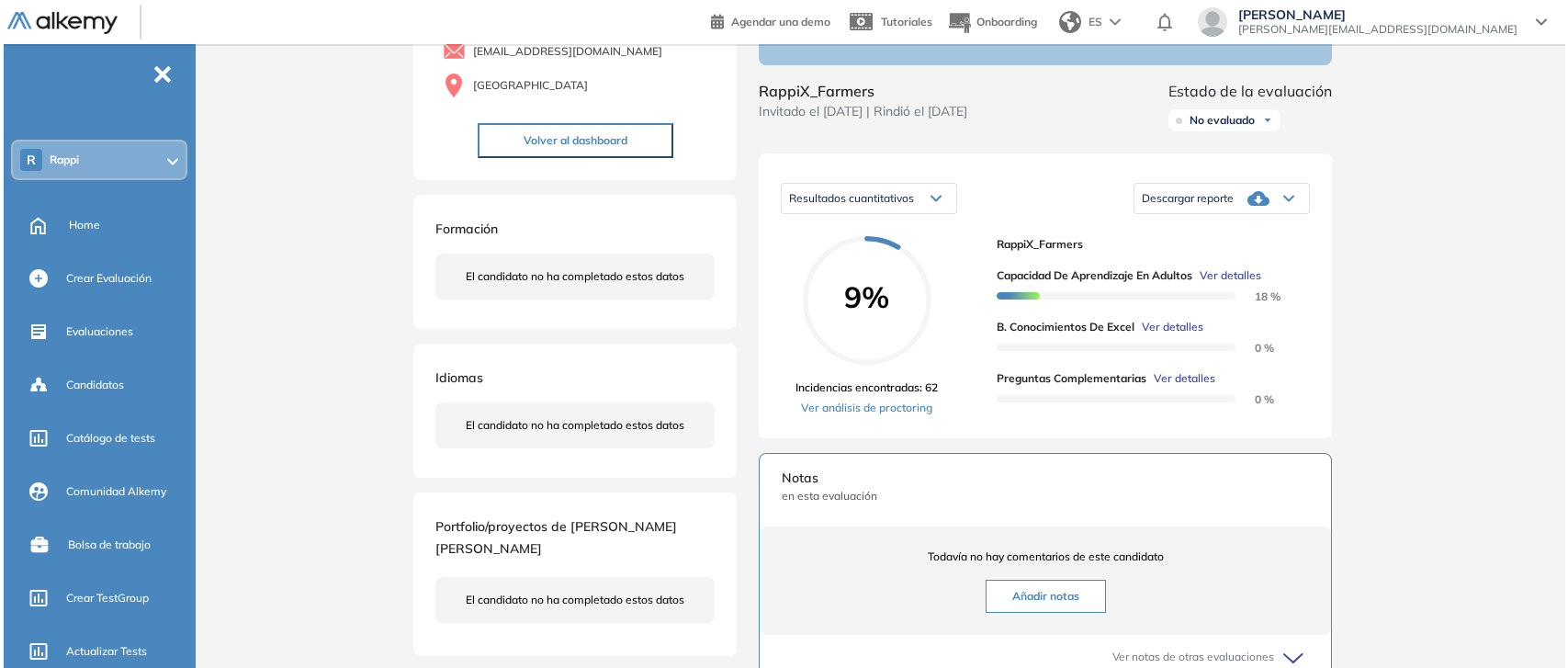
scroll to position [177, 0]
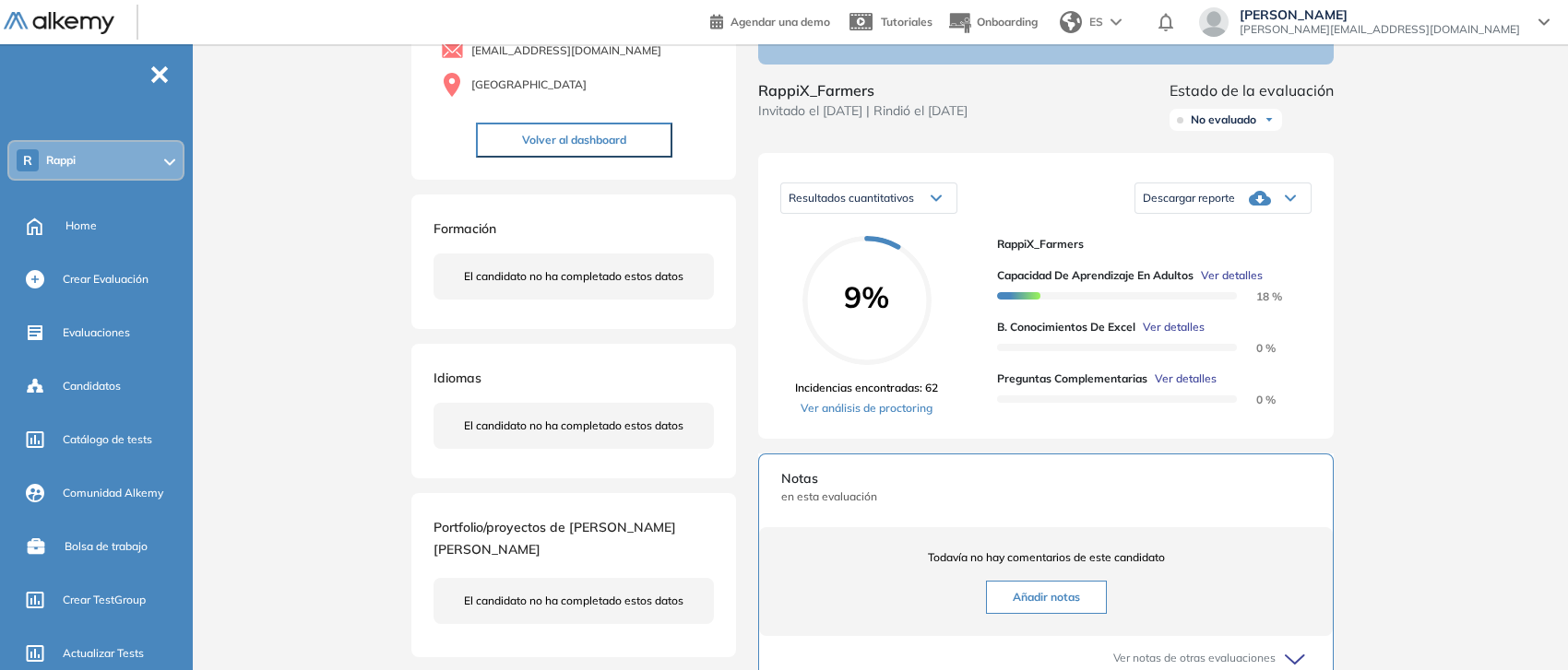
click at [1168, 335] on span "Ver detalles" at bounding box center [1173, 326] width 62 height 16
click at [1464, 268] on div "Inicio Alkymetrics Evaluaciones Dashboard Candidato B. Conocimientos de Excel I…" at bounding box center [883, 441] width 1369 height 1149
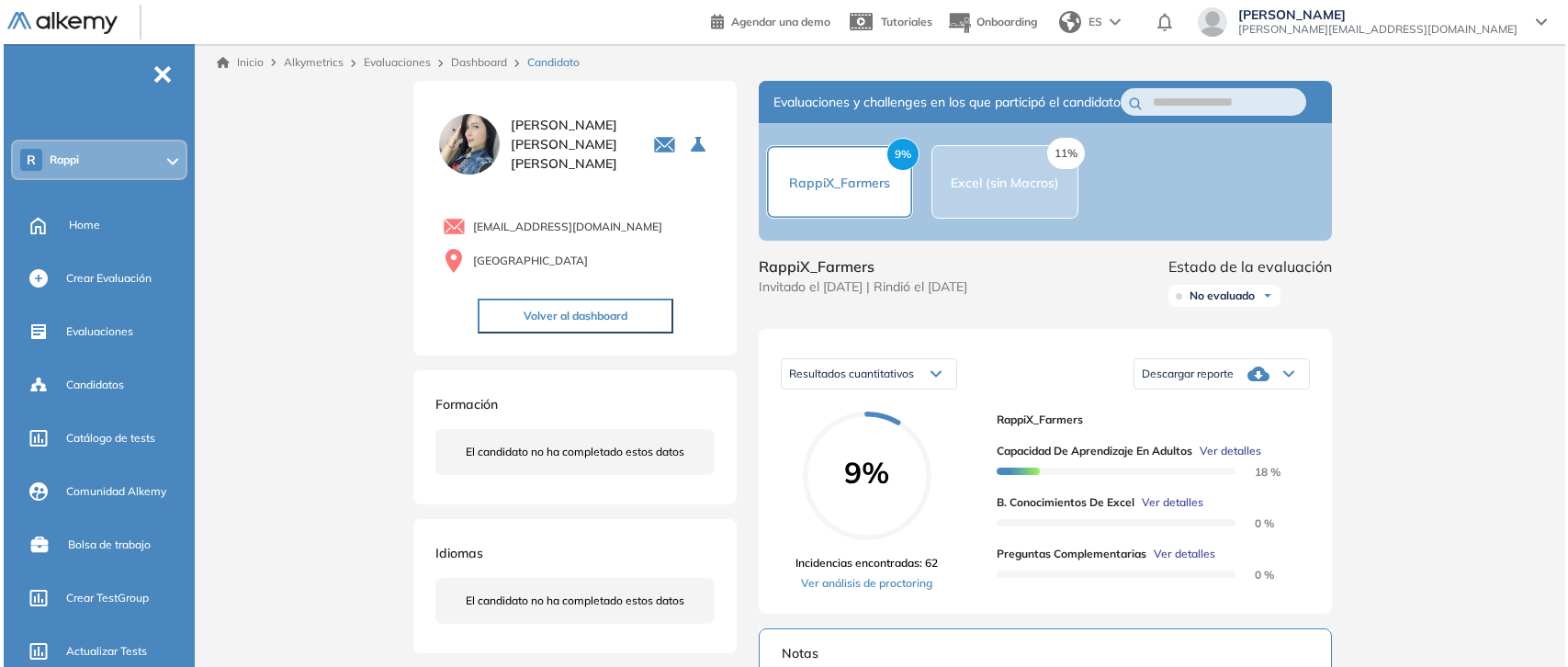
scroll to position [194, 0]
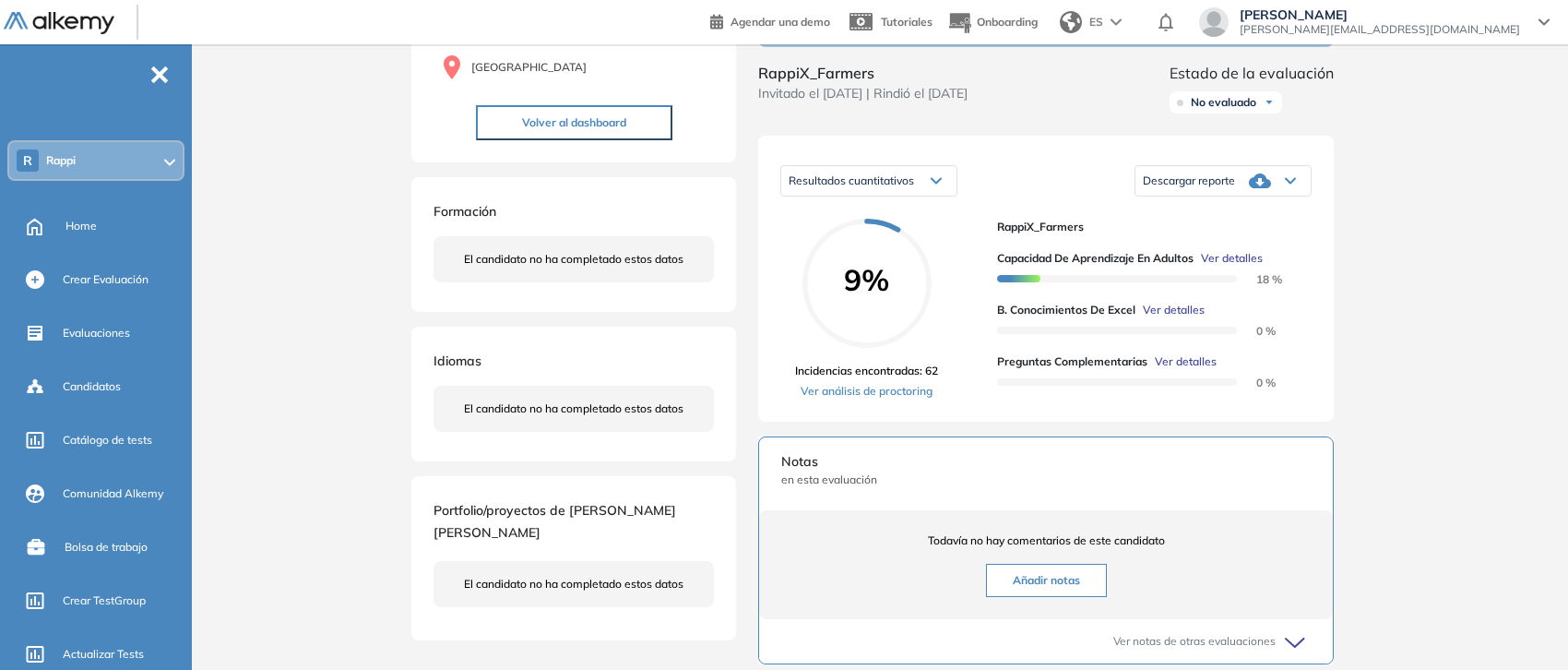
click at [1232, 266] on span "Ver detalles" at bounding box center [1231, 258] width 62 height 16
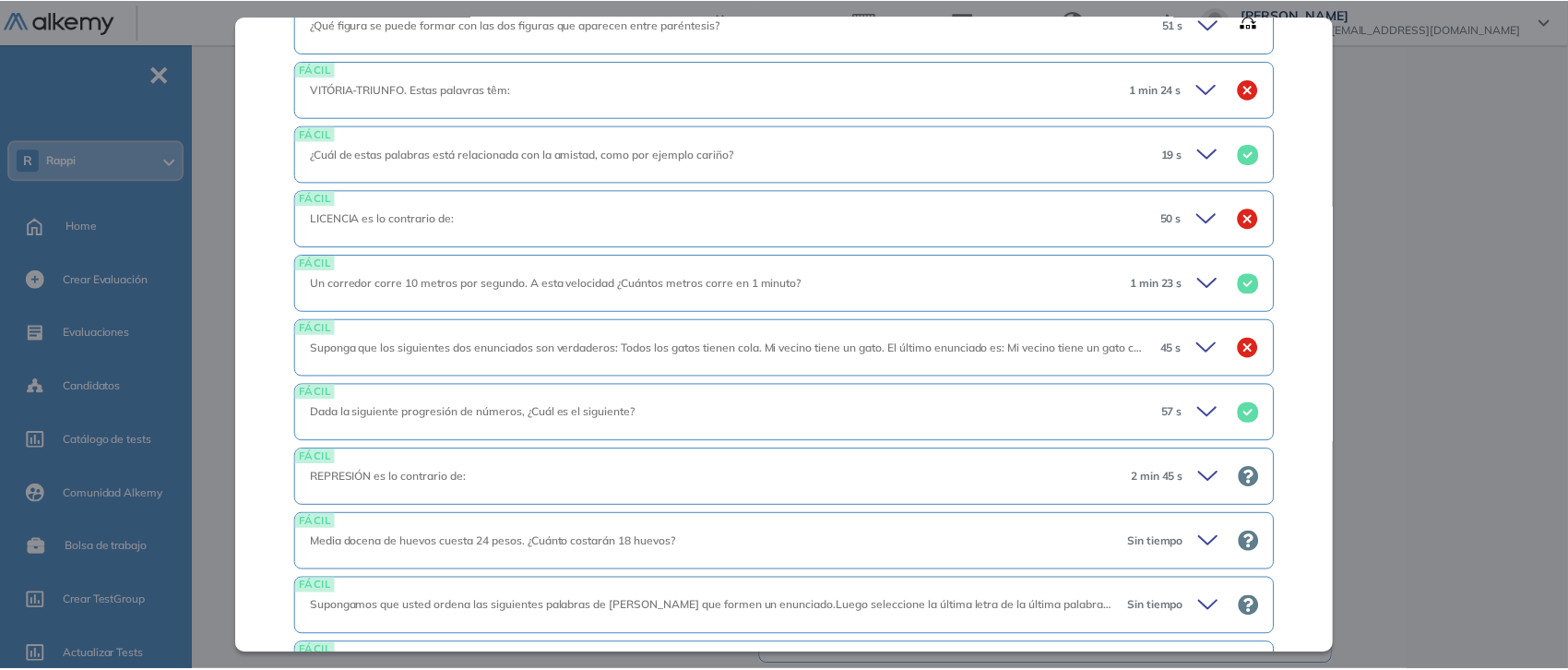
scroll to position [1192, 0]
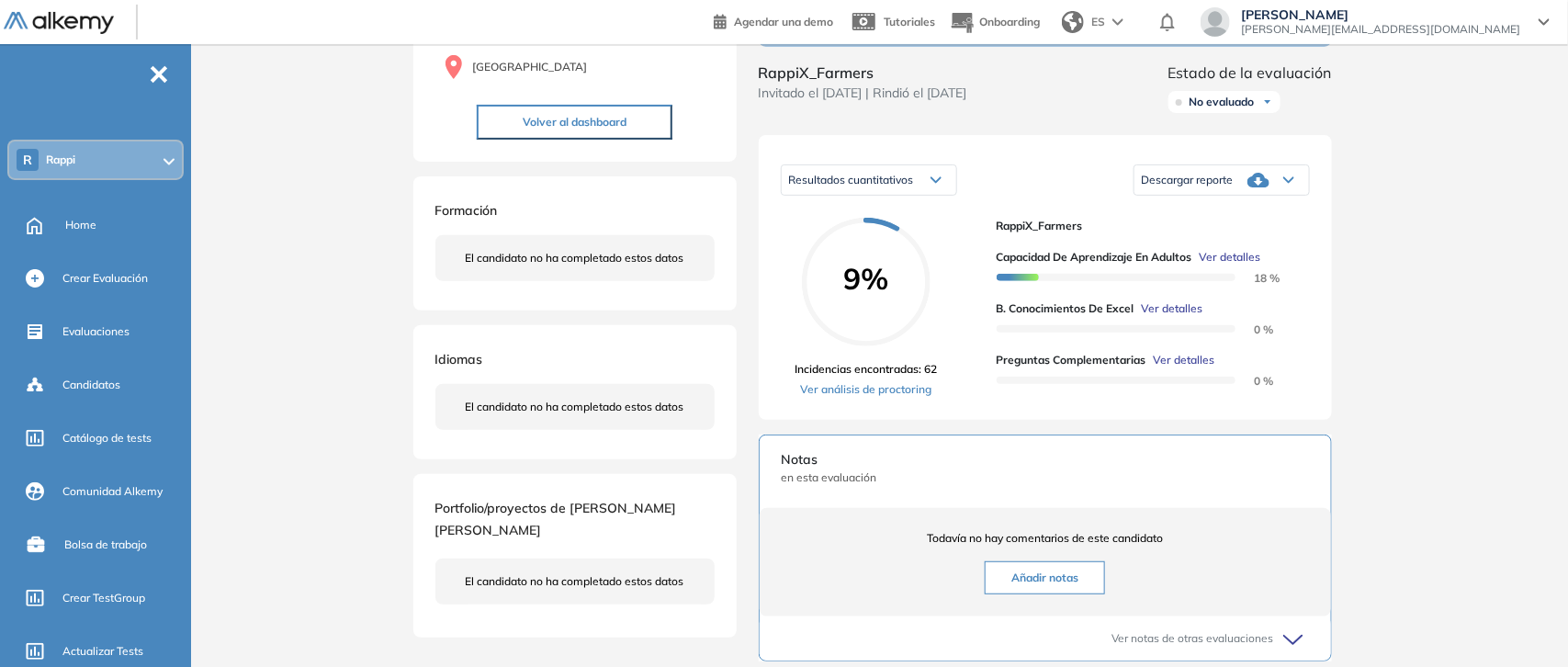
click at [1409, 261] on div "Inicio Alkymetrics Evaluaciones Dashboard Candidato Capacidad de Aprendizaje en…" at bounding box center [883, 423] width 1369 height 1145
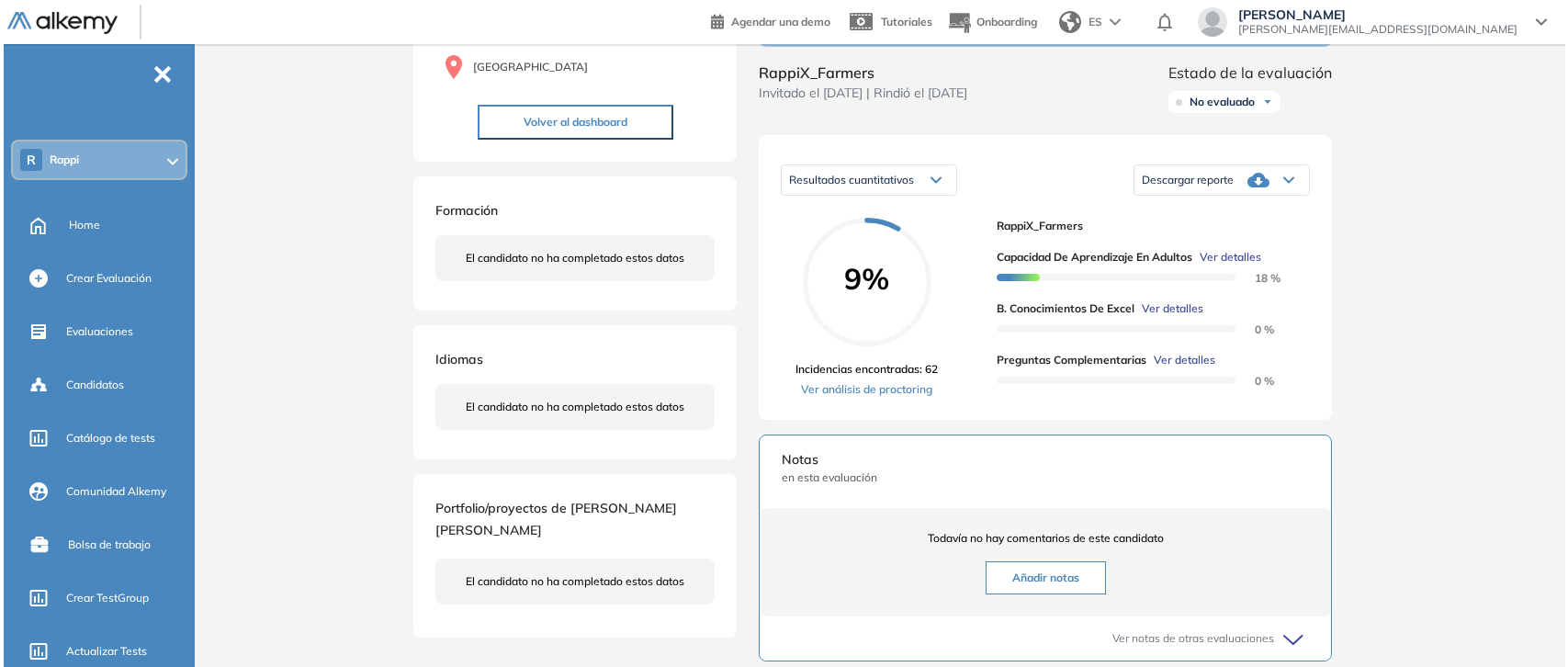
scroll to position [507, 0]
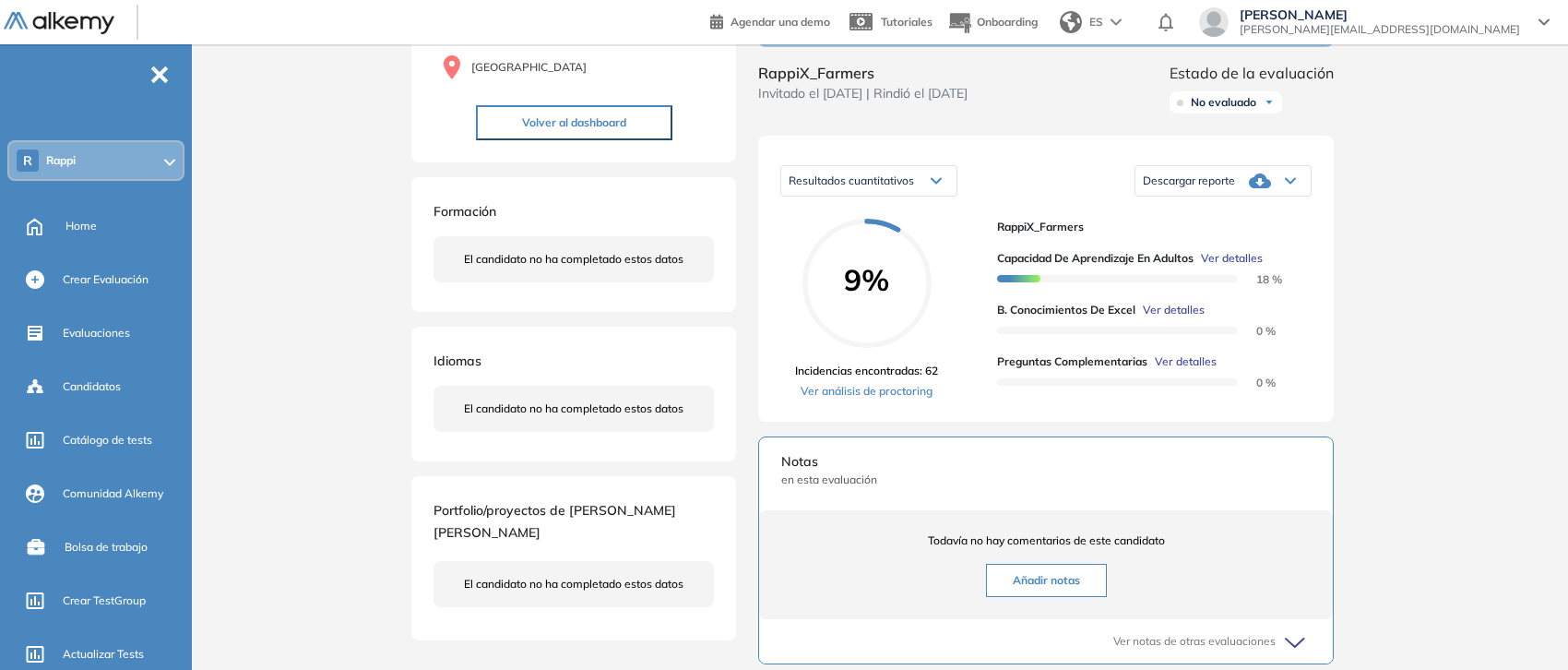
click at [1188, 318] on span "Ver detalles" at bounding box center [1173, 310] width 62 height 16
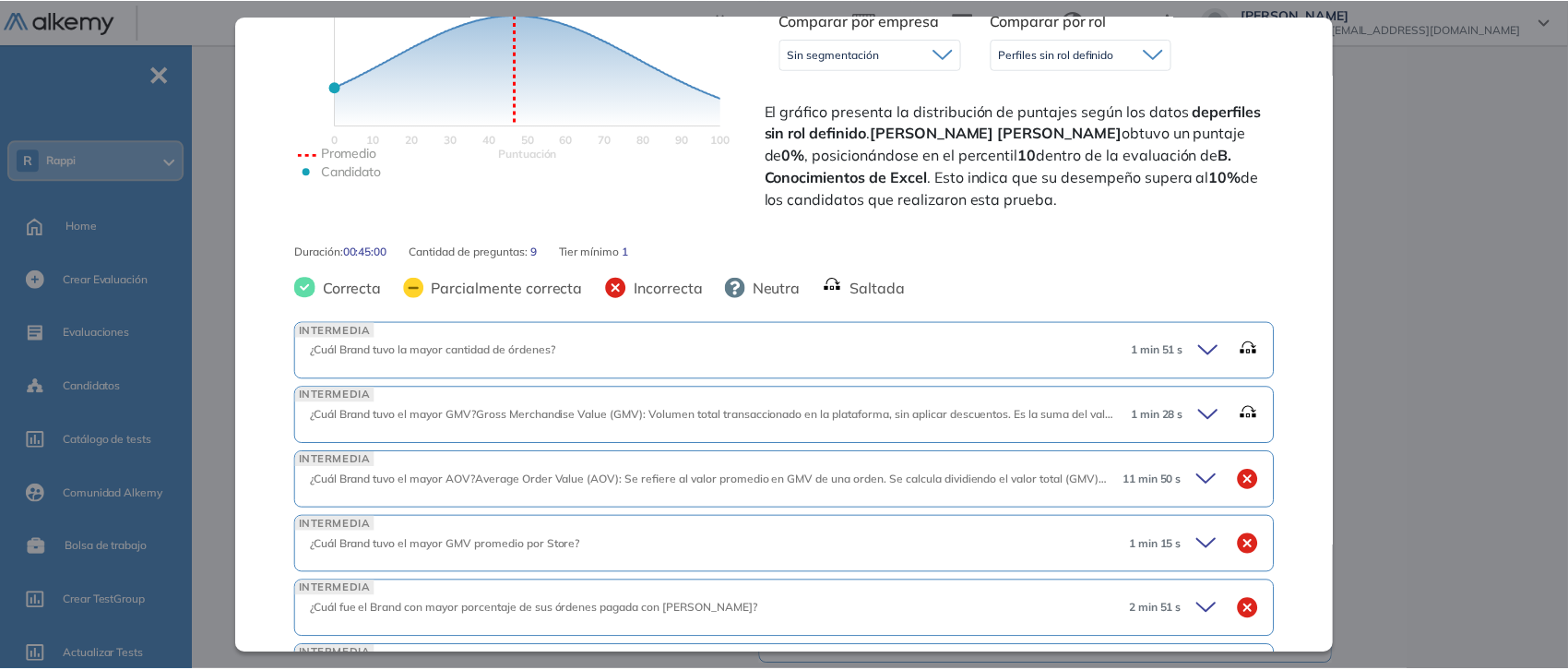
scroll to position [404, 0]
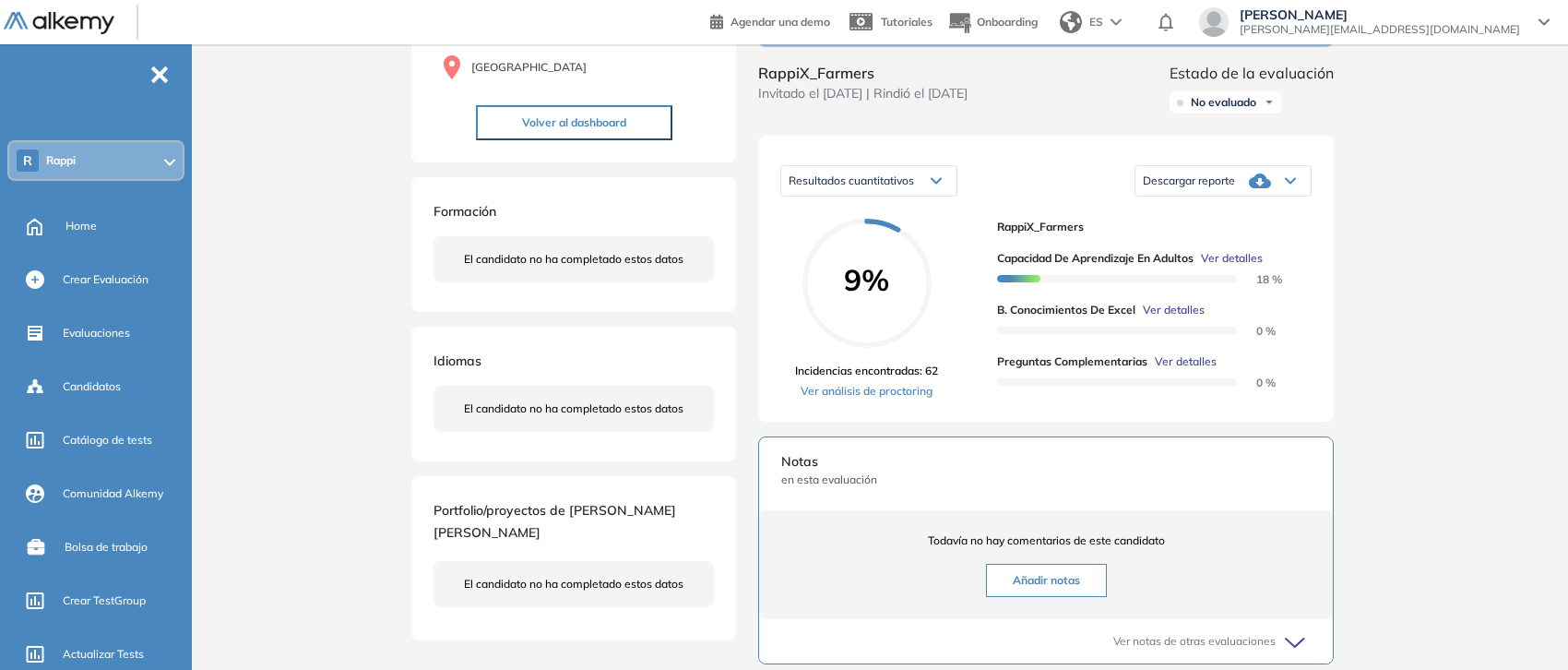
click at [1376, 319] on div "Inicio Alkymetrics Evaluaciones Dashboard Candidato B. Conocimientos de Excel I…" at bounding box center [883, 425] width 1369 height 1150
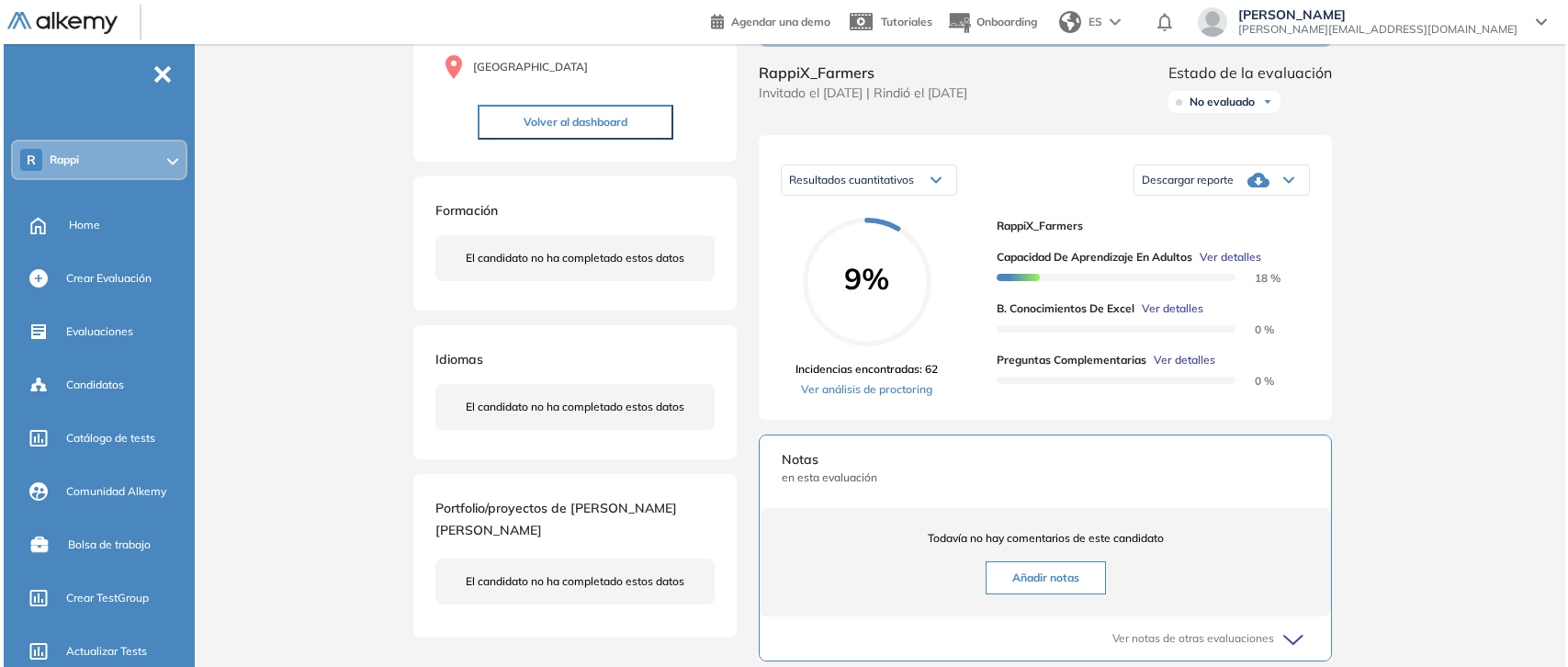
scroll to position [0, 0]
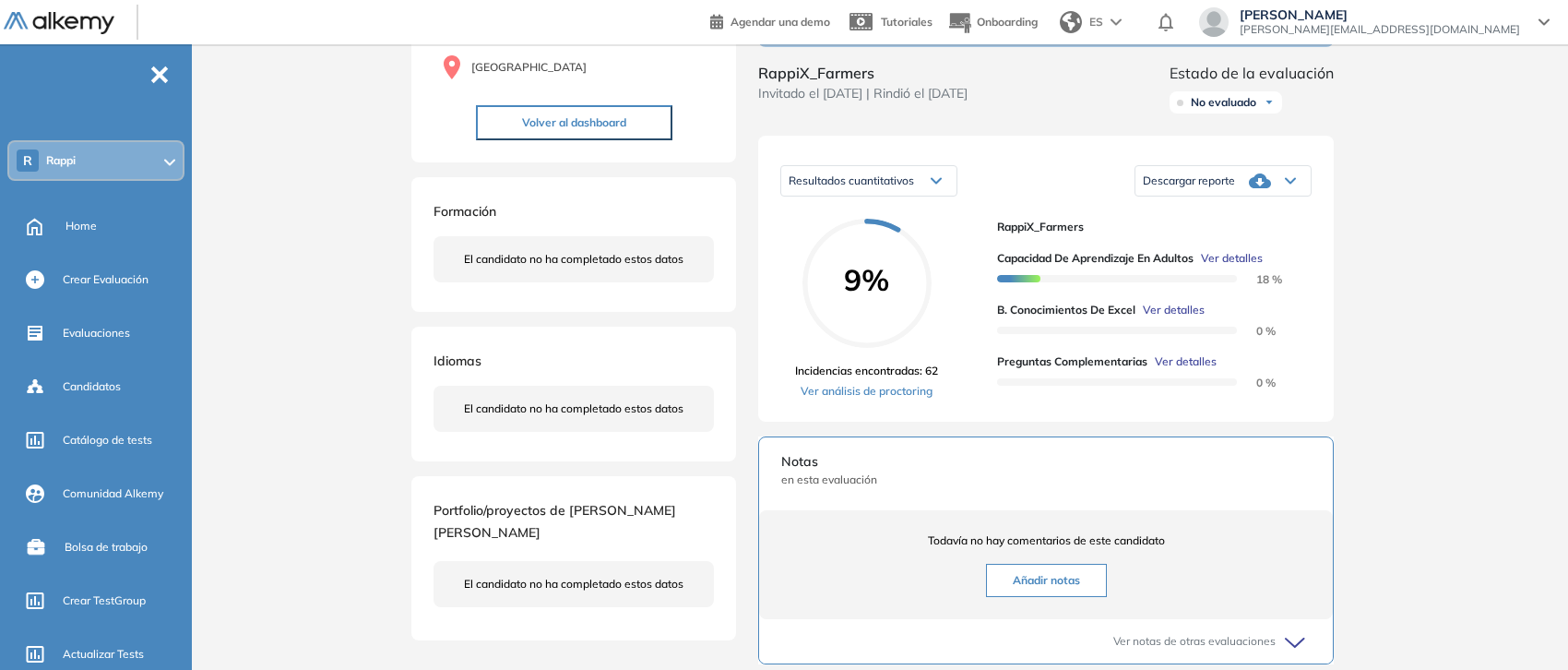
click at [1174, 370] on span "Ver detalles" at bounding box center [1185, 361] width 62 height 16
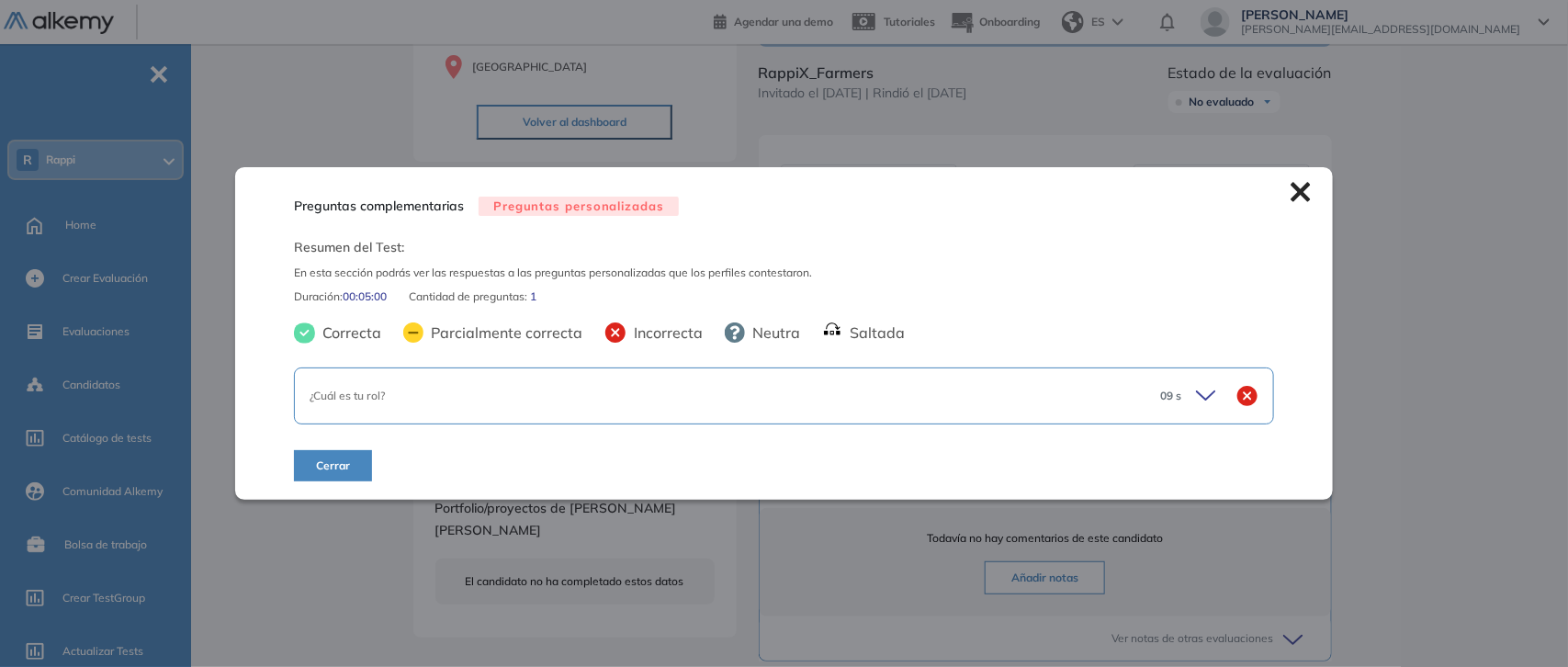
click at [1201, 392] on icon at bounding box center [1208, 395] width 26 height 26
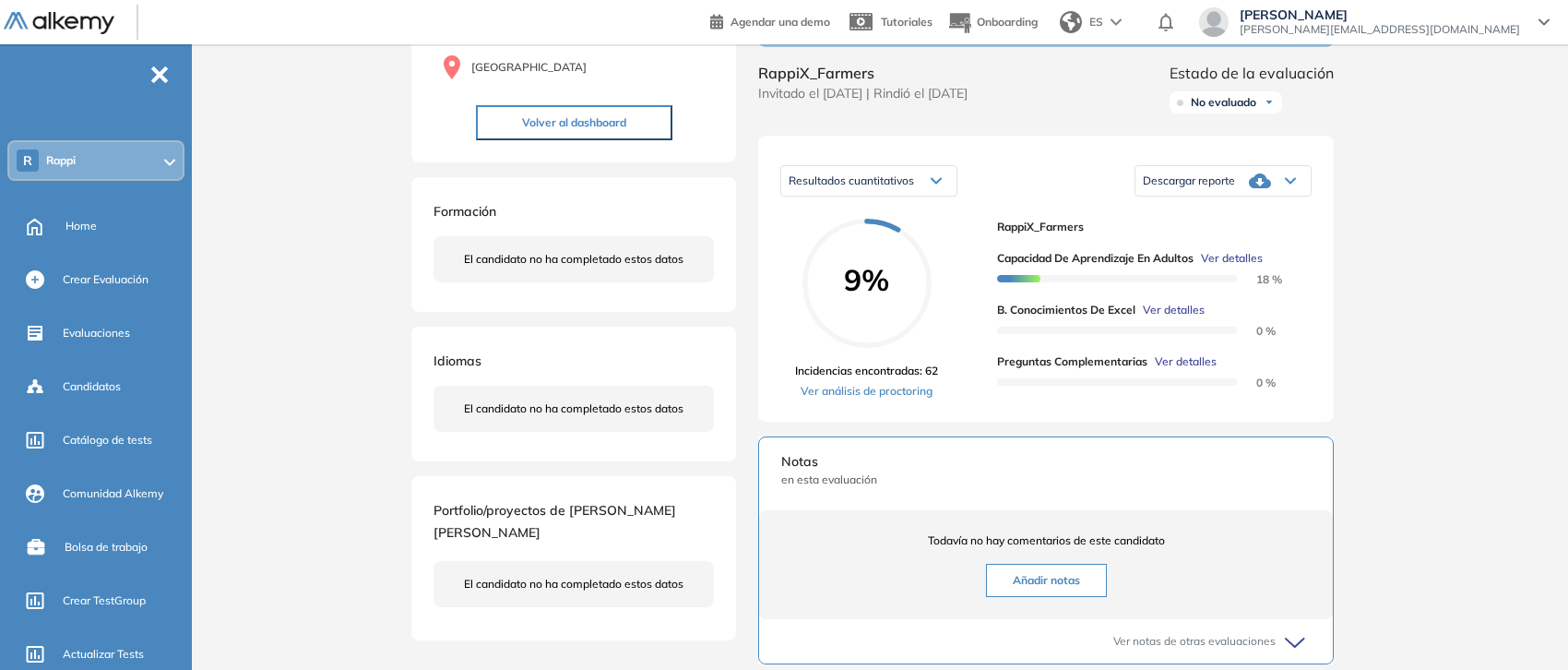
click at [1403, 168] on div "Inicio Alkymetrics Evaluaciones Dashboard Candidato Preguntas complementarias P…" at bounding box center [883, 425] width 1369 height 1150
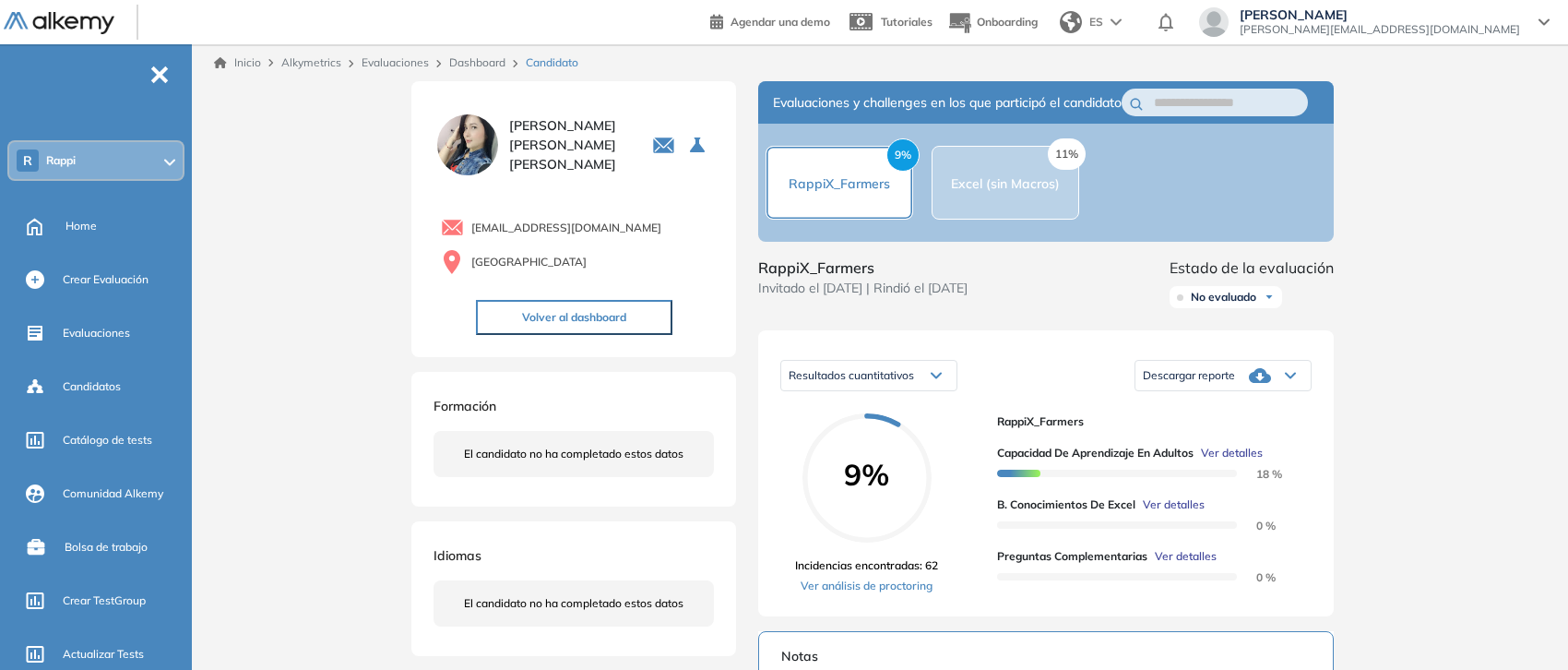
click at [461, 58] on link "Dashboard" at bounding box center [477, 62] width 57 height 13
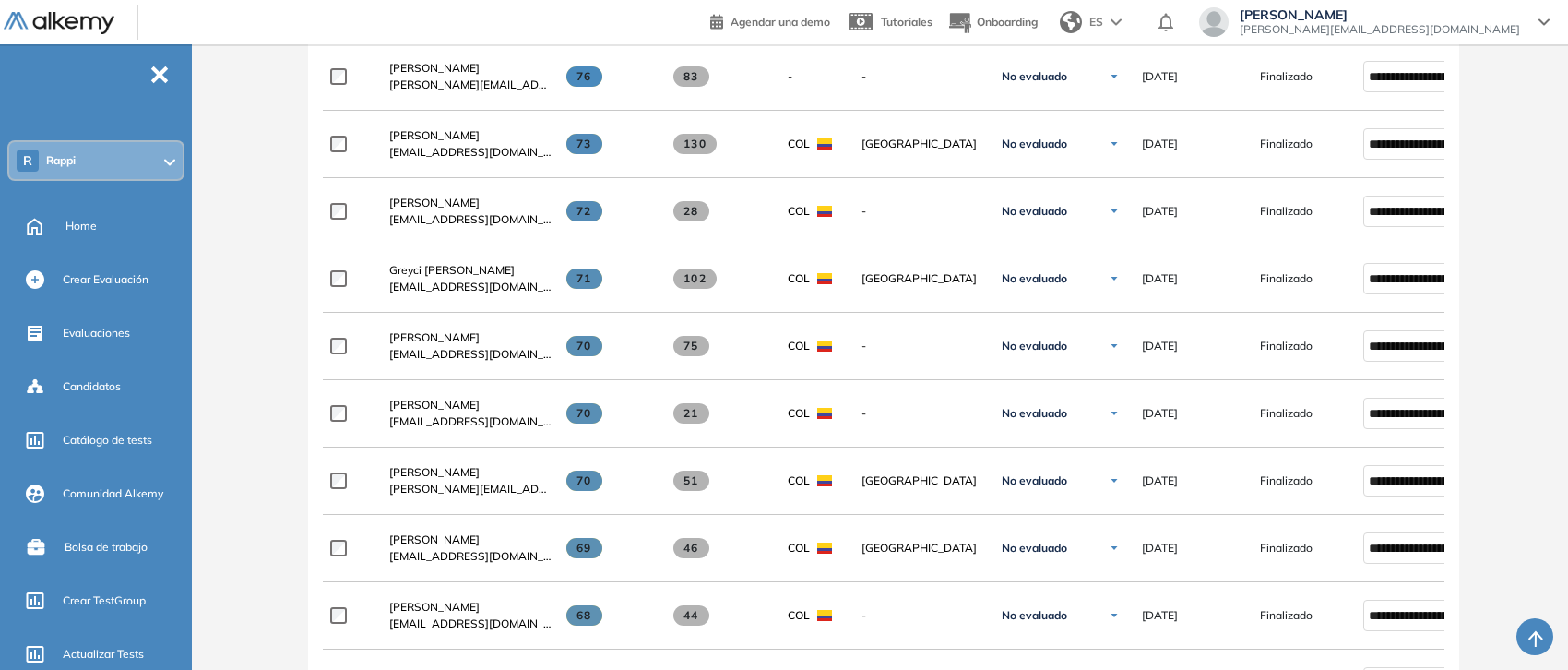
scroll to position [948, 0]
